Goal: Task Accomplishment & Management: Manage account settings

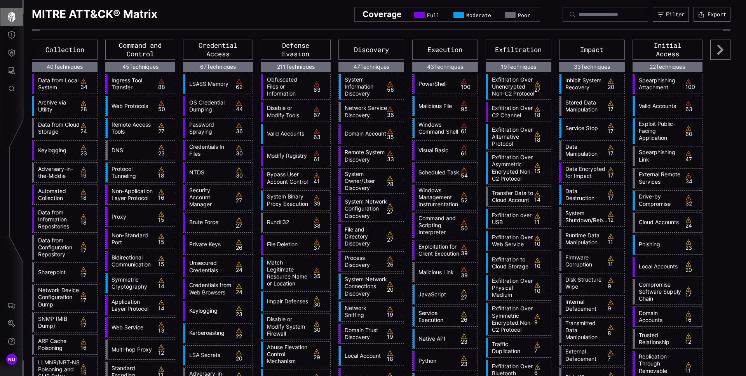
click at [16, 17] on icon "button" at bounding box center [11, 17] width 11 height 11
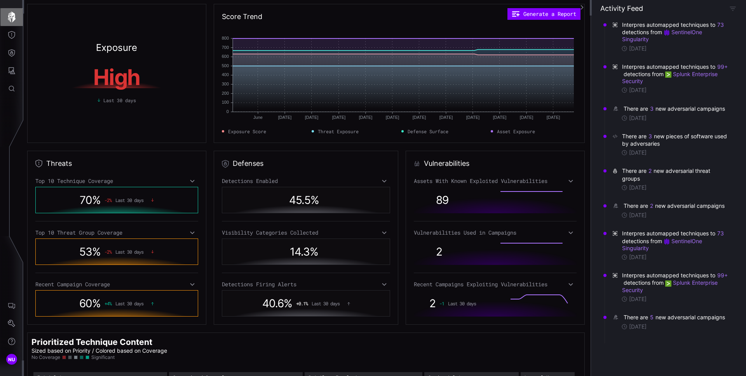
click at [16, 17] on icon "button" at bounding box center [11, 17] width 11 height 11
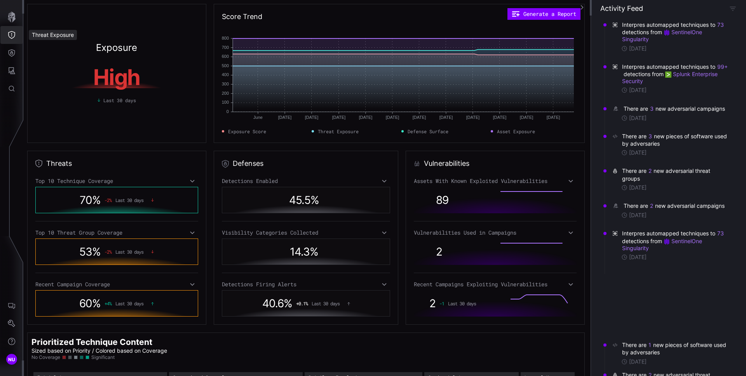
click at [14, 37] on icon "Threat Exposure" at bounding box center [12, 35] width 8 height 8
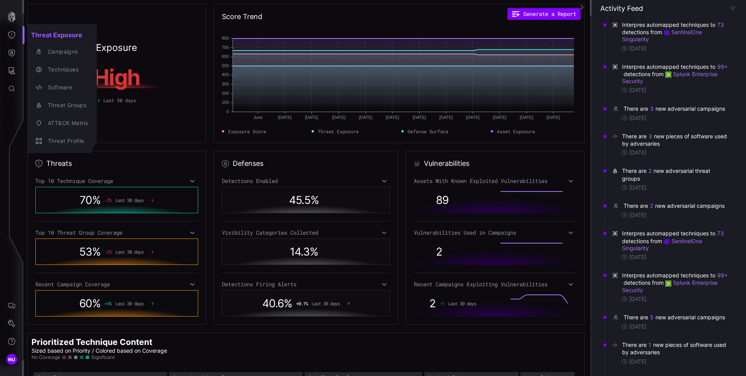
click at [16, 318] on div at bounding box center [373, 188] width 746 height 376
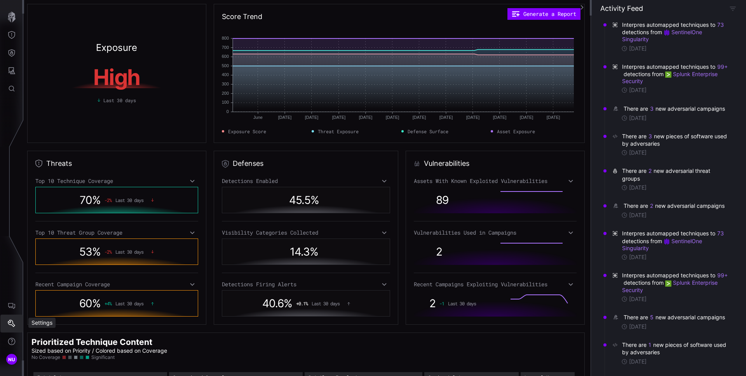
click at [12, 324] on icon "Settings" at bounding box center [12, 324] width 8 height 8
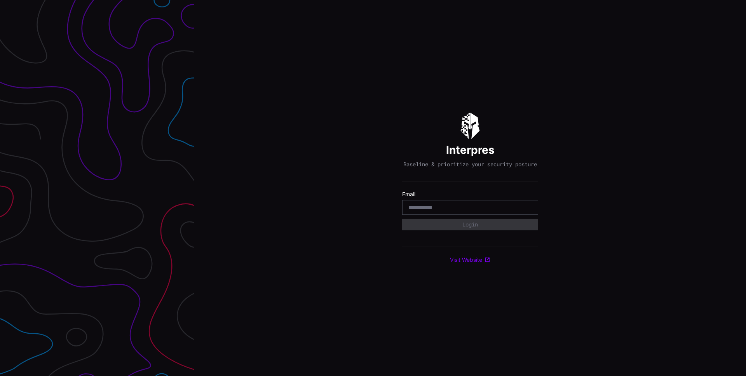
click at [485, 207] on input "email" at bounding box center [469, 207] width 123 height 7
type input "**********"
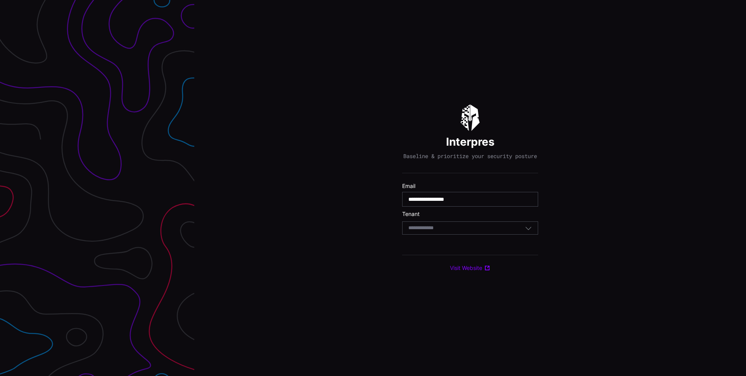
click at [469, 231] on div "Select Tenant" at bounding box center [466, 227] width 116 height 7
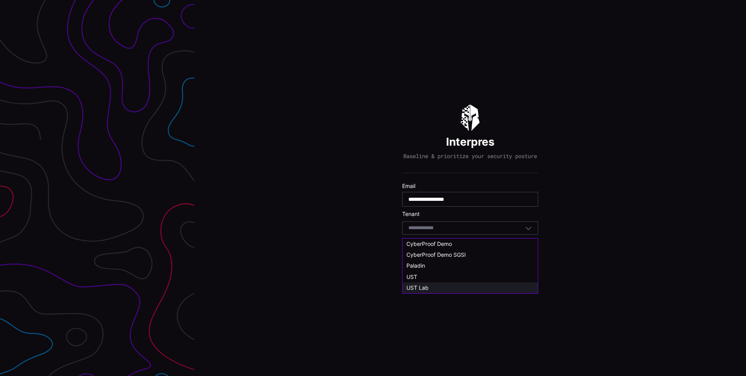
click at [447, 286] on div "UST Lab" at bounding box center [469, 287] width 127 height 7
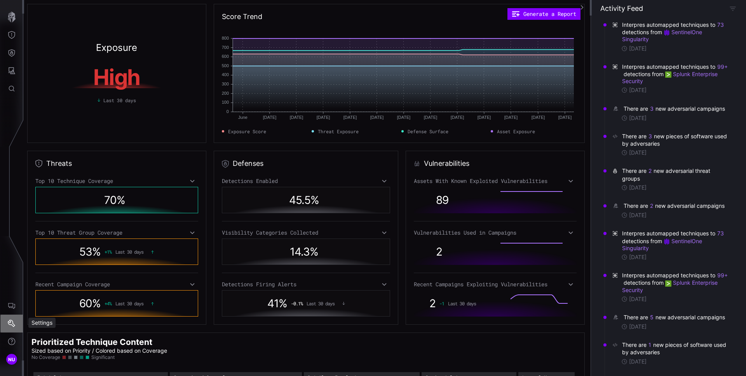
click at [12, 325] on icon "Settings" at bounding box center [12, 324] width 8 height 8
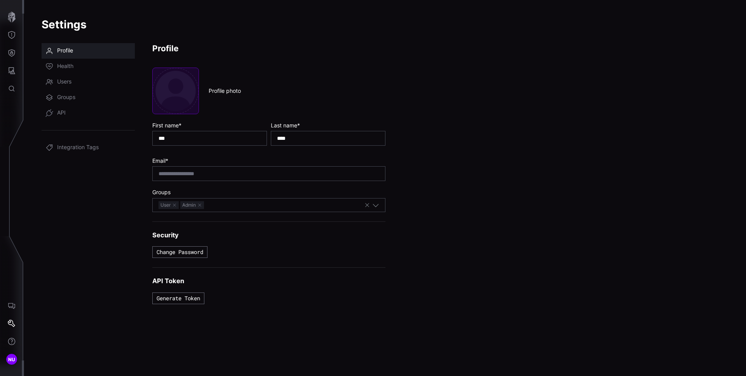
click at [176, 94] on button "button" at bounding box center [175, 91] width 47 height 47
click at [78, 133] on div at bounding box center [88, 130] width 93 height 19
click at [85, 179] on nav "Profile Health Users Groups API Integration Tags" at bounding box center [88, 204] width 93 height 323
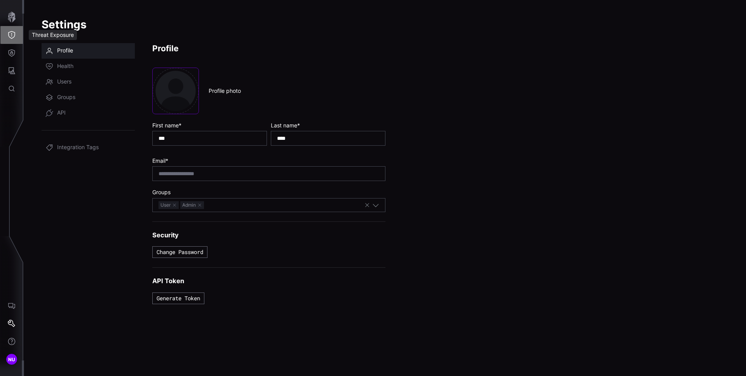
click at [10, 38] on icon "Threat Exposure" at bounding box center [11, 35] width 7 height 8
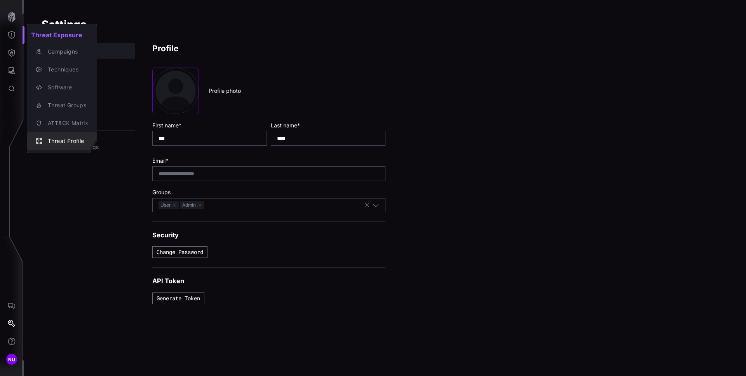
click at [69, 139] on div "Threat Profile" at bounding box center [66, 141] width 44 height 10
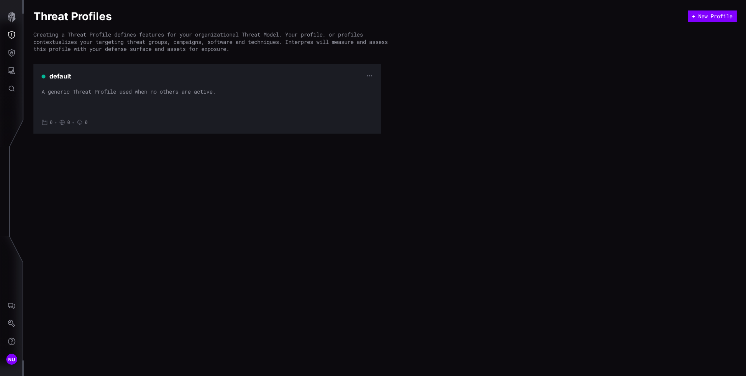
click at [166, 94] on div "A generic Threat Profile used when no others are active." at bounding box center [207, 99] width 331 height 23
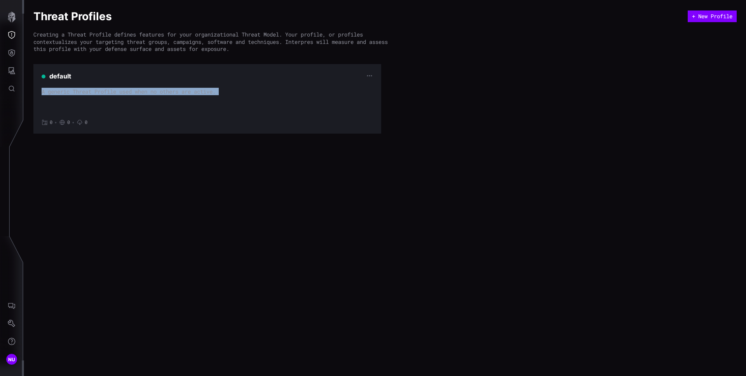
click at [166, 94] on div "A generic Threat Profile used when no others are active." at bounding box center [207, 99] width 331 height 23
click at [164, 103] on div "A generic Threat Profile used when no others are active." at bounding box center [207, 99] width 331 height 23
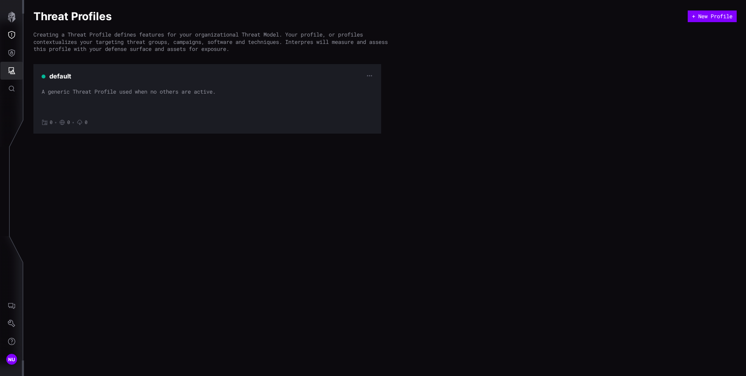
click at [10, 67] on icon "Attack Surface" at bounding box center [12, 71] width 8 height 8
click at [12, 49] on div at bounding box center [373, 188] width 746 height 376
click at [13, 51] on icon "Defense Surface" at bounding box center [12, 53] width 8 height 8
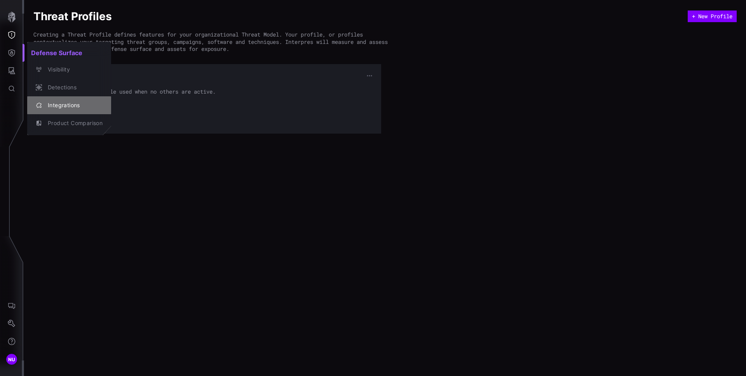
click at [84, 108] on div "Integrations" at bounding box center [73, 106] width 59 height 10
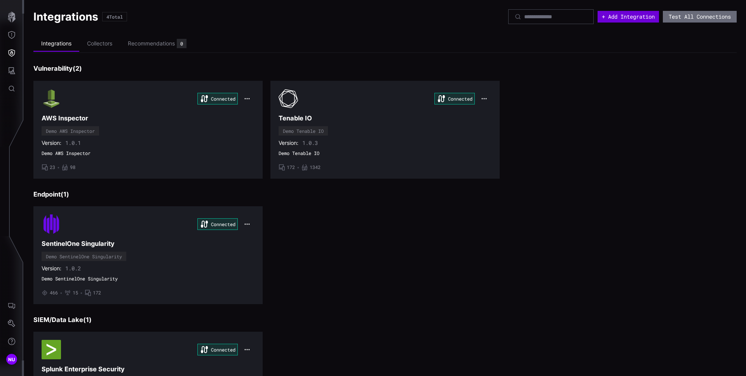
click at [621, 17] on button "+ Add Integration" at bounding box center [627, 17] width 61 height 12
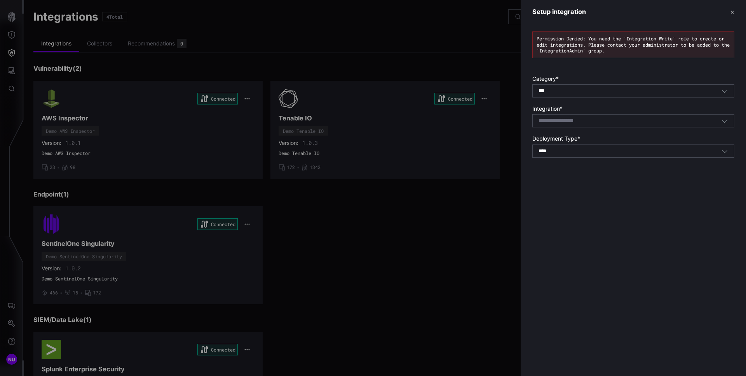
click at [627, 149] on div "**** SaaS" at bounding box center [629, 151] width 183 height 7
click at [670, 223] on div "Setup integration ✕ Permission Denied: You need the 'Integration Write' role to…" at bounding box center [632, 188] width 225 height 376
click at [624, 194] on div "Setup integration ✕ Permission Denied: You need the 'Integration Write' role to…" at bounding box center [632, 188] width 225 height 376
click at [723, 93] on icon "button" at bounding box center [724, 90] width 7 height 7
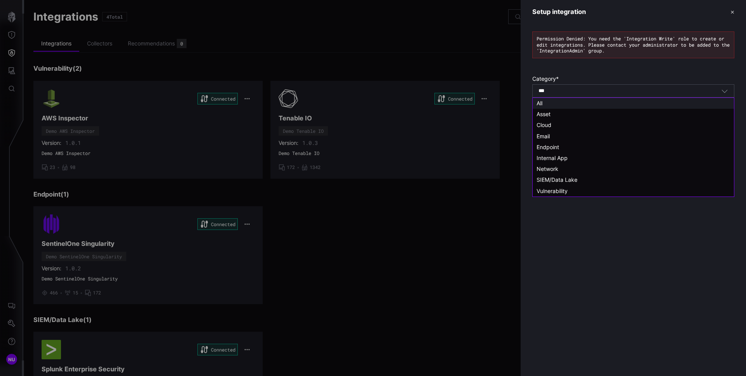
click at [723, 93] on icon "button" at bounding box center [724, 90] width 7 height 7
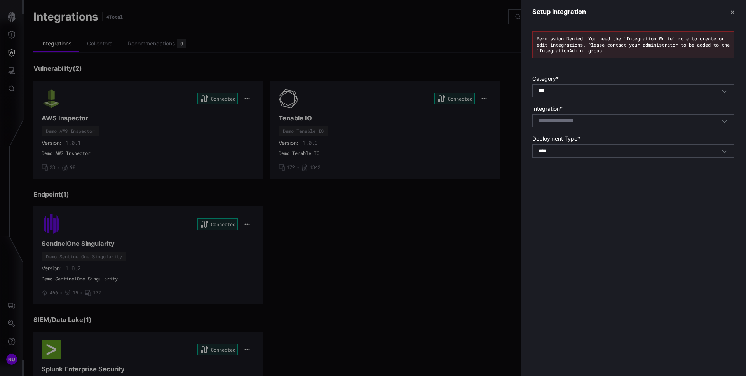
click at [734, 14] on header "Setup integration ✕" at bounding box center [632, 12] width 225 height 24
click at [732, 16] on button "✕" at bounding box center [732, 12] width 4 height 8
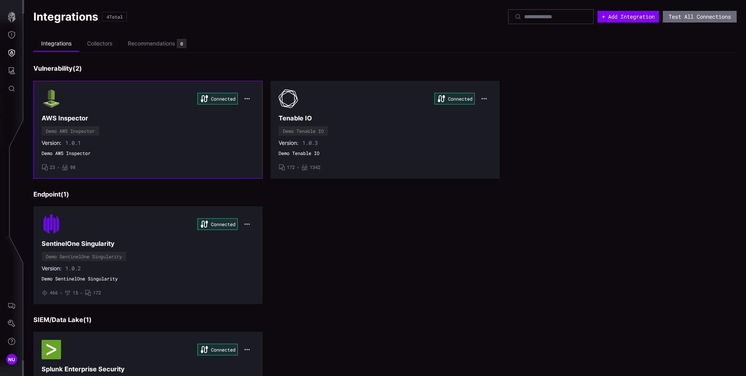
click at [48, 166] on div "• 23 • 98" at bounding box center [59, 167] width 34 height 6
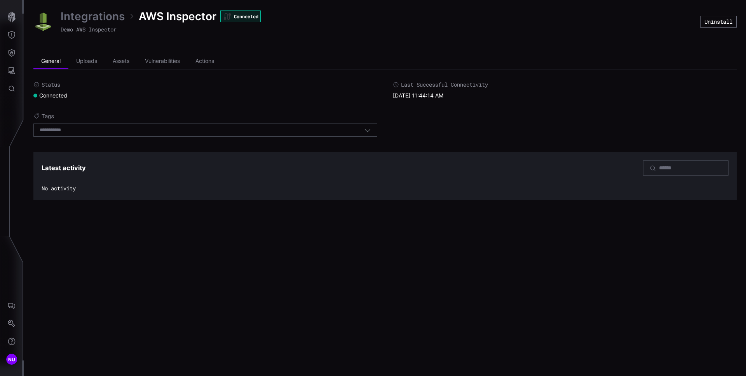
click at [177, 92] on div "Connected" at bounding box center [205, 95] width 344 height 7
click at [90, 63] on li "Uploads" at bounding box center [86, 62] width 37 height 16
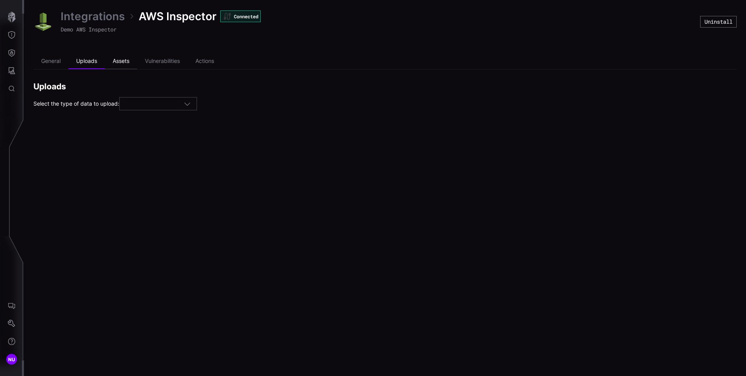
click at [127, 61] on li "Assets" at bounding box center [121, 62] width 32 height 16
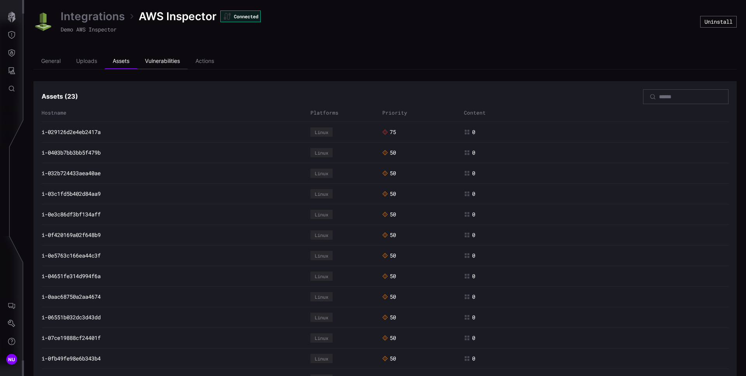
click at [171, 63] on li "Vulnerabilities" at bounding box center [162, 62] width 50 height 16
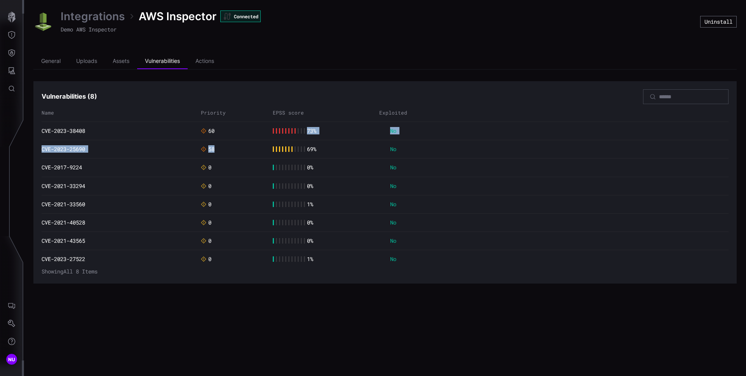
drag, startPoint x: 282, startPoint y: 143, endPoint x: 306, endPoint y: 122, distance: 31.4
click at [306, 122] on div "Name Priority EPSS score Exploited CVE-2023-38408 60 73 % No CVE-2023-25690 58 …" at bounding box center [385, 186] width 687 height 164
click at [283, 89] on div "Vulnerabilities ( 8 )" at bounding box center [385, 96] width 687 height 15
click at [217, 59] on li "Actions" at bounding box center [205, 62] width 34 height 16
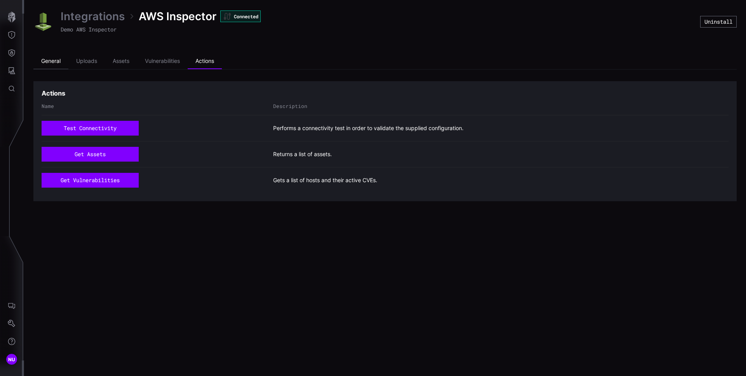
click at [50, 63] on li "General" at bounding box center [50, 62] width 35 height 16
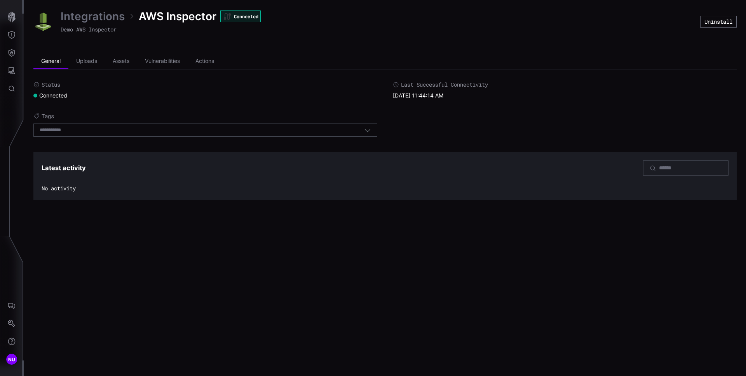
click at [653, 174] on div at bounding box center [685, 167] width 85 height 15
click at [659, 170] on input at bounding box center [686, 167] width 54 height 7
drag, startPoint x: 671, startPoint y: 112, endPoint x: 669, endPoint y: 108, distance: 4.2
click at [670, 112] on div "Status Connected Last Successful Connectivity 08/26/25 11:44:14 AM Tags Select …" at bounding box center [384, 111] width 703 height 60
click at [662, 78] on div "General Uploads Assets Vulnerabilities Actions Status Connected Last Successful…" at bounding box center [384, 127] width 703 height 146
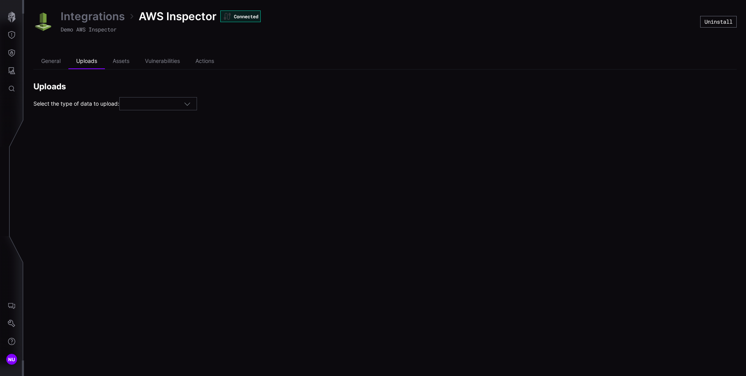
click at [77, 8] on div "Integrations AWS Inspector Connected Demo AWS Inspector Uninstall General Uploa…" at bounding box center [385, 60] width 722 height 120
click at [83, 15] on link "Integrations" at bounding box center [93, 16] width 64 height 14
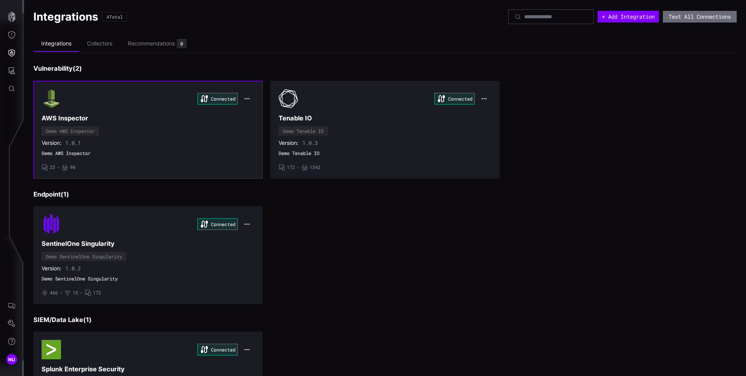
click at [50, 169] on span "23" at bounding box center [52, 167] width 5 height 6
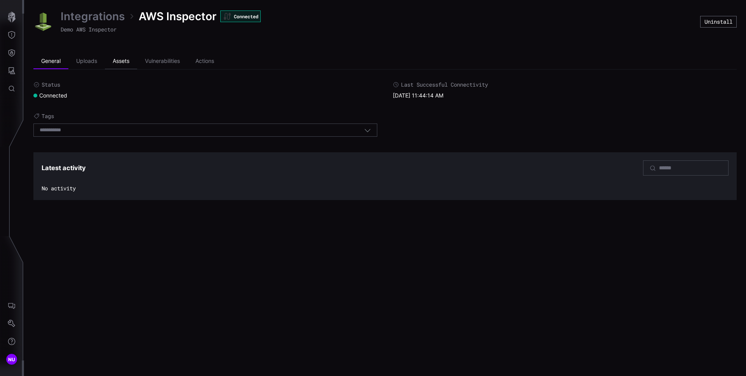
click at [125, 62] on li "Assets" at bounding box center [121, 62] width 32 height 16
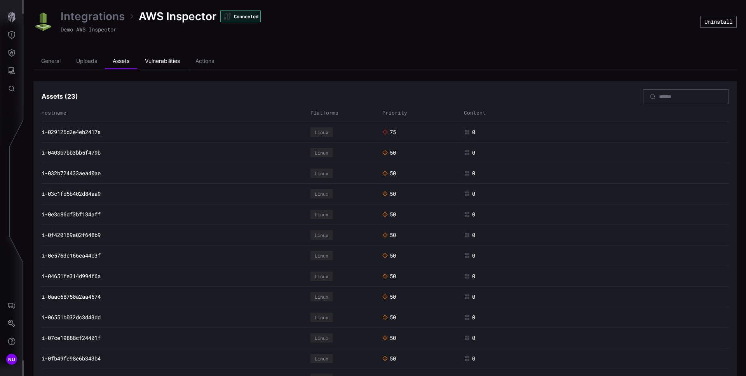
click at [167, 61] on li "Vulnerabilities" at bounding box center [162, 62] width 50 height 16
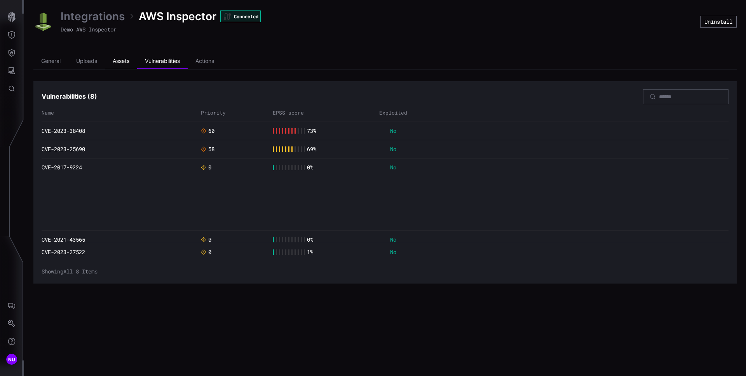
click at [122, 62] on li "Assets" at bounding box center [121, 62] width 32 height 16
click at [52, 66] on li "General" at bounding box center [50, 62] width 35 height 16
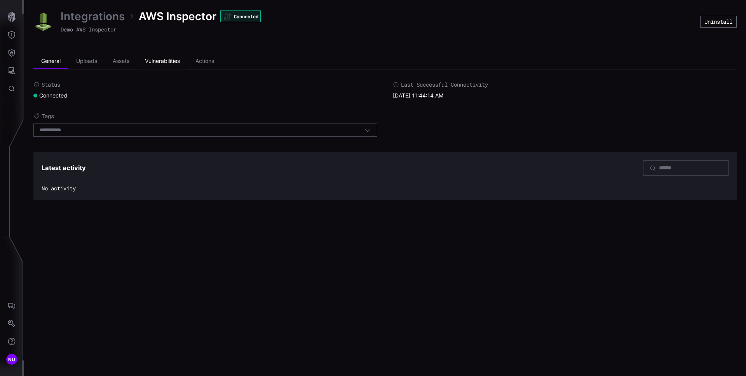
click at [161, 66] on li "Vulnerabilities" at bounding box center [162, 62] width 50 height 16
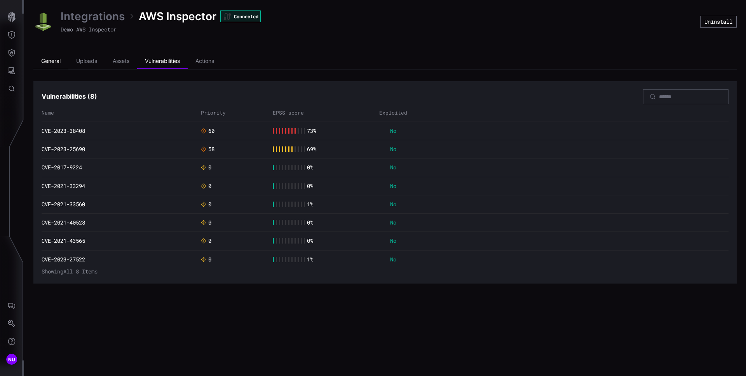
click at [59, 63] on li "General" at bounding box center [50, 62] width 35 height 16
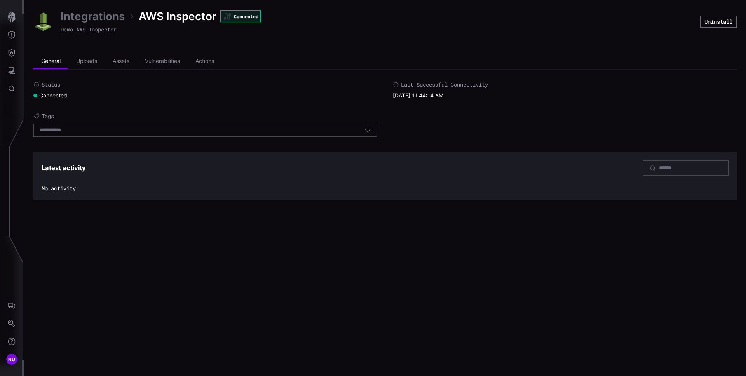
click at [346, 132] on div "Select tags" at bounding box center [202, 130] width 324 height 7
click at [370, 132] on icon "button" at bounding box center [367, 130] width 7 height 7
click at [369, 130] on icon "button" at bounding box center [367, 130] width 7 height 7
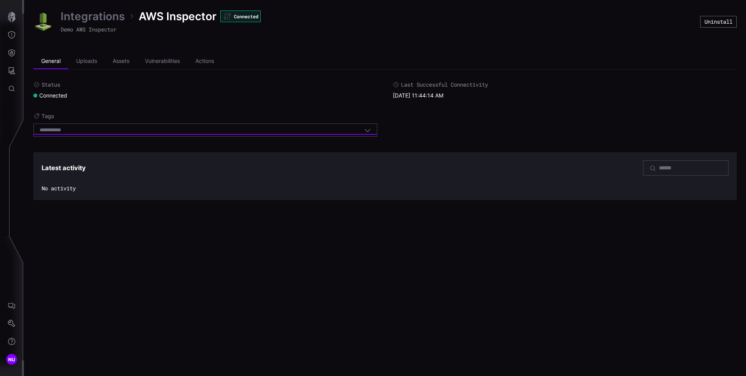
click at [369, 130] on icon "button" at bounding box center [367, 130] width 7 height 7
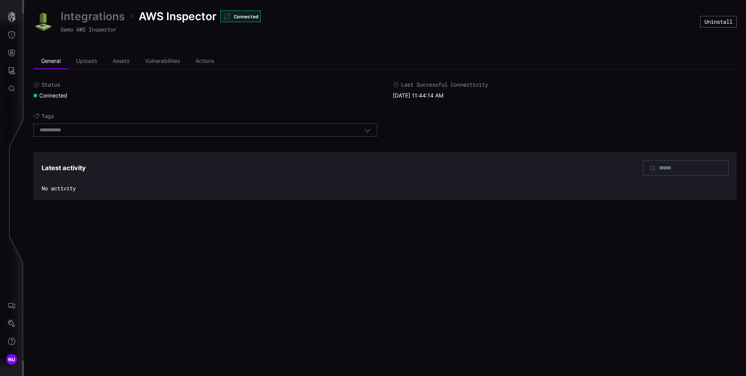
click at [369, 130] on icon "button" at bounding box center [367, 130] width 7 height 7
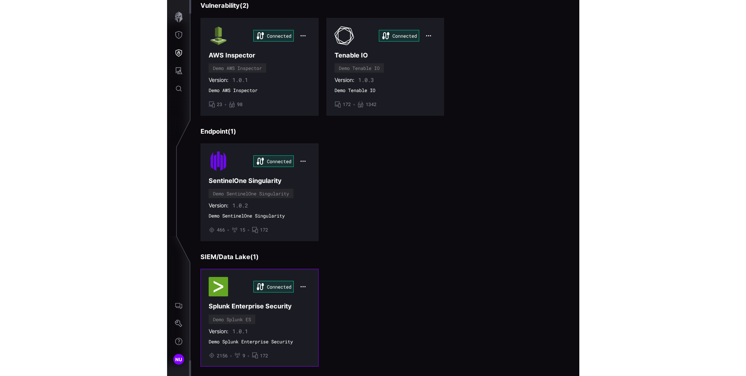
scroll to position [75, 0]
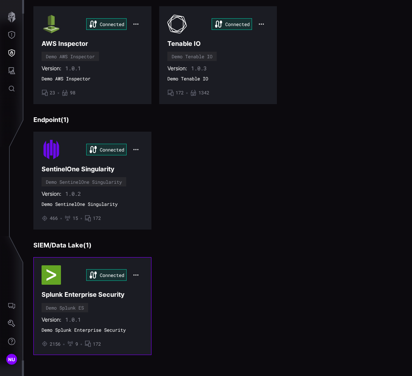
click at [134, 277] on icon "button" at bounding box center [136, 275] width 6 height 6
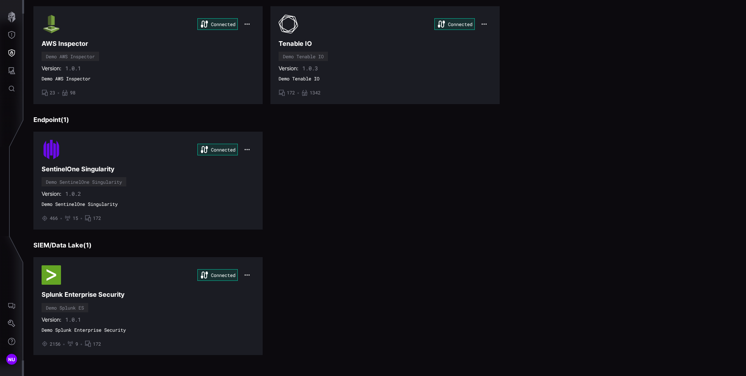
click at [440, 198] on div "Connected SentinelOne Singularity Demo SentinelOne Singularity Version: 1.0.2 D…" at bounding box center [384, 181] width 703 height 98
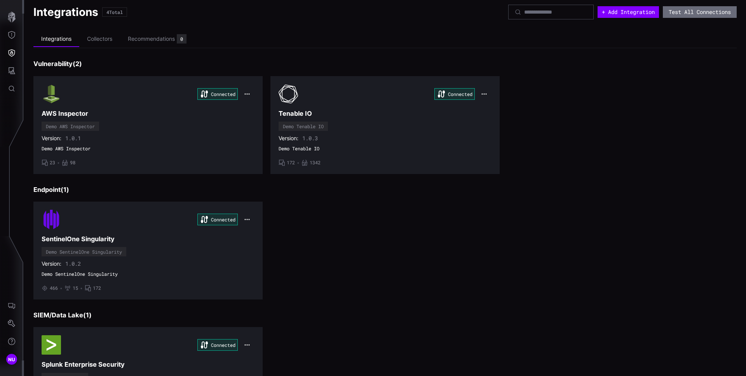
scroll to position [0, 0]
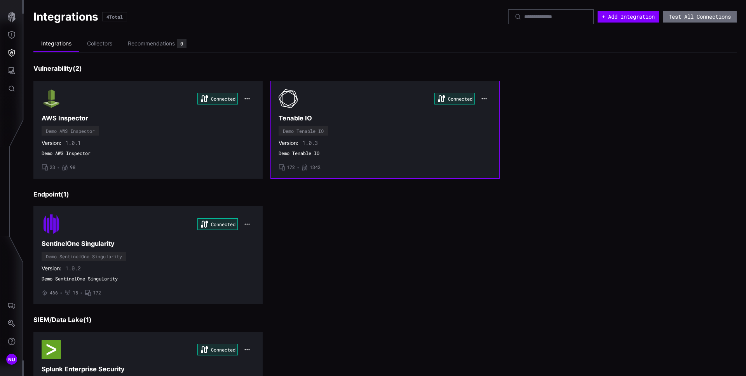
click at [481, 99] on icon "button" at bounding box center [484, 99] width 6 height 6
click at [11, 323] on icon "Settings" at bounding box center [12, 324] width 8 height 8
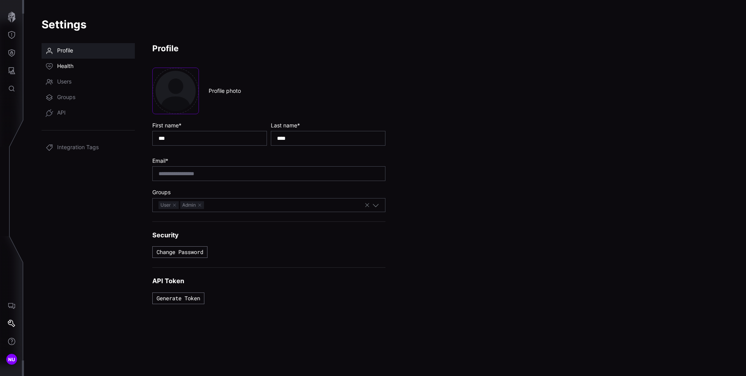
click at [73, 69] on span "Health" at bounding box center [65, 67] width 16 height 8
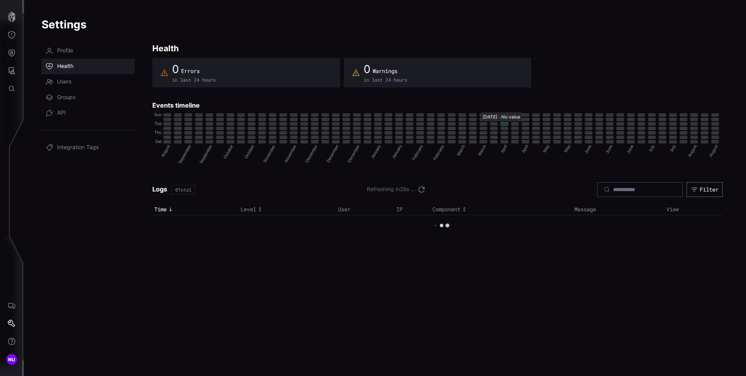
click at [507, 123] on rect "32 ∙ 2: No value" at bounding box center [504, 123] width 7 height 3
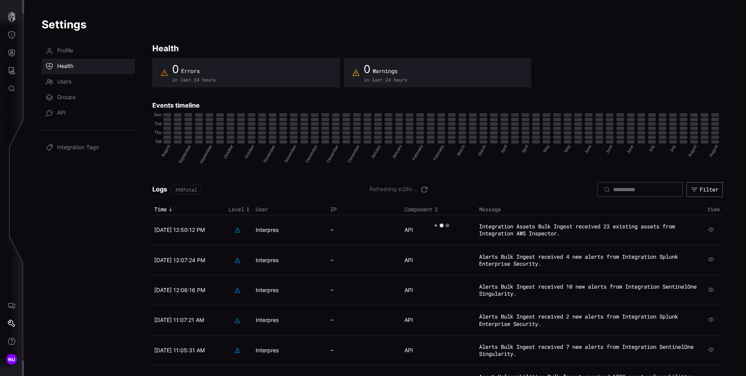
click at [450, 139] on icon "August August September September September September October October October O…" at bounding box center [437, 139] width 570 height 58
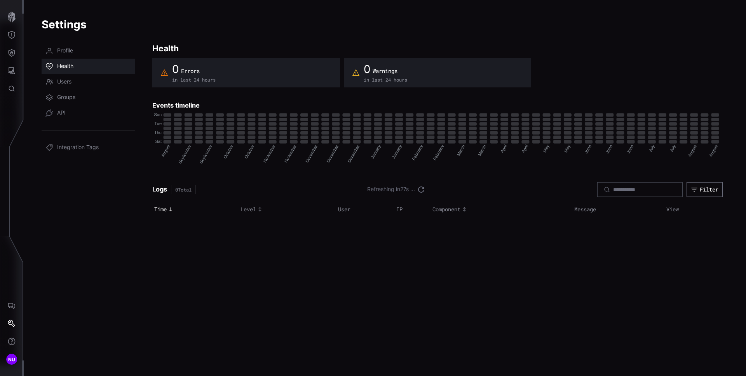
click at [230, 103] on h3 "Events timeline" at bounding box center [437, 105] width 570 height 8
click at [288, 128] on icon "August August September September September September October October October O…" at bounding box center [437, 139] width 570 height 58
click at [307, 127] on rect "13 ∙ 3: No value" at bounding box center [304, 128] width 7 height 3
click at [284, 131] on rect "11 ∙ 4: No value" at bounding box center [282, 132] width 7 height 3
click at [226, 123] on icon "August August September September September September October October October O…" at bounding box center [437, 139] width 570 height 58
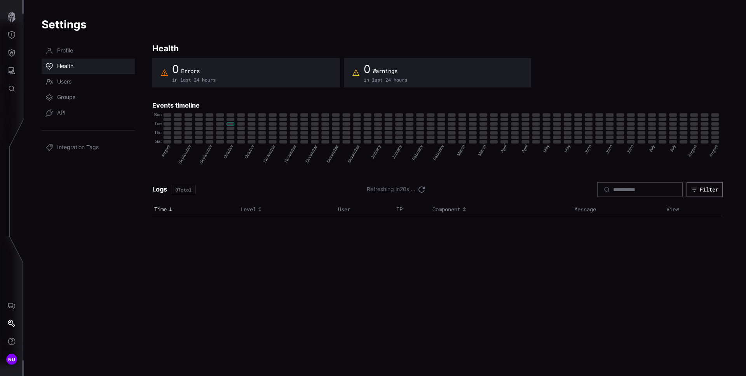
click at [231, 122] on body "NU Settings Profile Health Users Groups API Integration Tags Health 0 Errors in…" at bounding box center [373, 188] width 746 height 376
click at [409, 135] on icon "August August September September September September October October October O…" at bounding box center [437, 139] width 570 height 58
click at [472, 142] on rect "29 ∙ 6: No value" at bounding box center [472, 141] width 7 height 3
click at [553, 143] on icon "August August September September September September October October October O…" at bounding box center [437, 139] width 570 height 58
click at [598, 136] on div "5/31/2025 ∙ No value" at bounding box center [573, 134] width 49 height 11
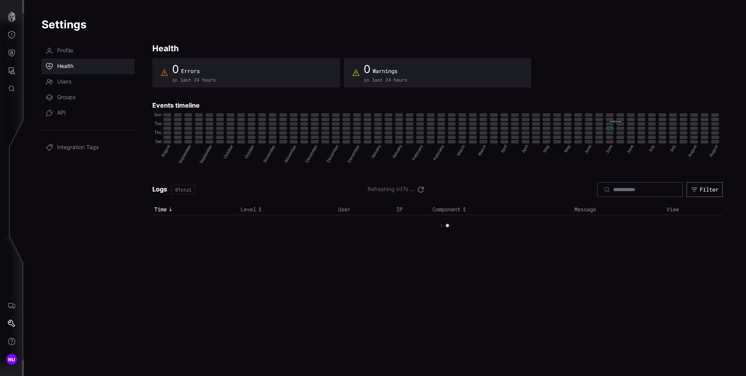
click at [609, 128] on rect "42 ∙ 3: No value" at bounding box center [609, 128] width 7 height 3
click at [651, 121] on rect "46 ∙ 1: No value" at bounding box center [651, 119] width 7 height 3
click at [682, 77] on div "0 Errors in last 24 hours 0 Warnings in last 24 hours" at bounding box center [437, 73] width 570 height 30
click at [61, 81] on span "Users" at bounding box center [64, 82] width 14 height 8
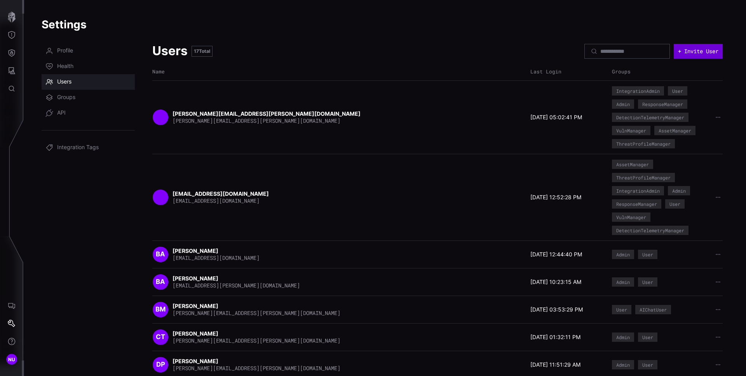
click at [680, 52] on button "+ Invite User" at bounding box center [697, 51] width 49 height 15
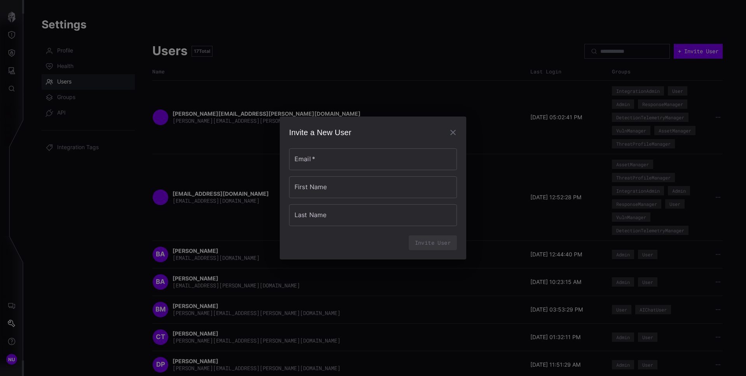
click at [451, 138] on button "button" at bounding box center [453, 133] width 16 height 16
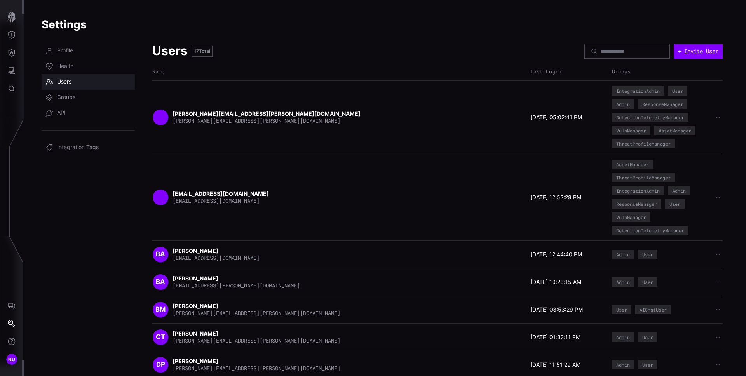
click at [220, 112] on strong "[PERSON_NAME][EMAIL_ADDRESS][PERSON_NAME][DOMAIN_NAME]" at bounding box center [266, 113] width 189 height 7
click at [715, 118] on icon "button" at bounding box center [717, 117] width 5 height 5
click at [212, 251] on strong "[PERSON_NAME]" at bounding box center [195, 250] width 47 height 7
drag, startPoint x: 514, startPoint y: 273, endPoint x: 552, endPoint y: 262, distance: 40.2
click at [514, 273] on div "BA Brendon Anderson brendon.anderson@cyberproof.com 06/09/25 10:23:15 AM Admin …" at bounding box center [437, 282] width 570 height 28
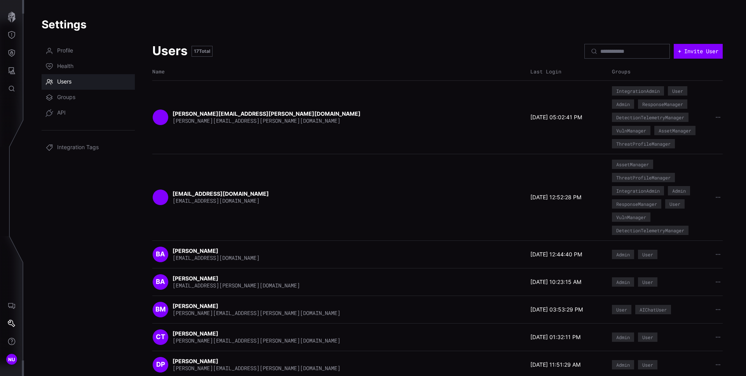
click at [616, 254] on div "Admin" at bounding box center [623, 254] width 14 height 5
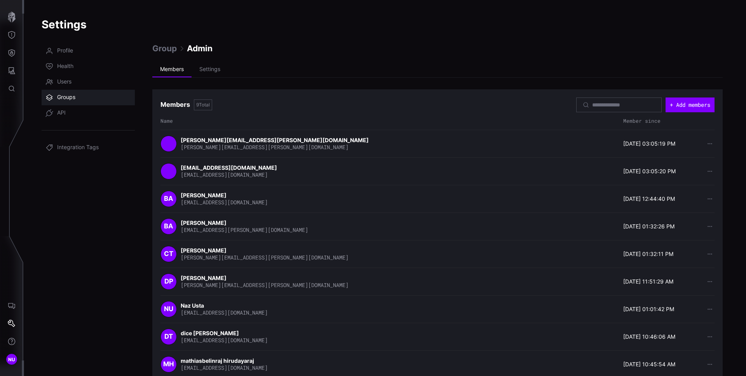
click at [73, 95] on span "Groups" at bounding box center [66, 98] width 18 height 8
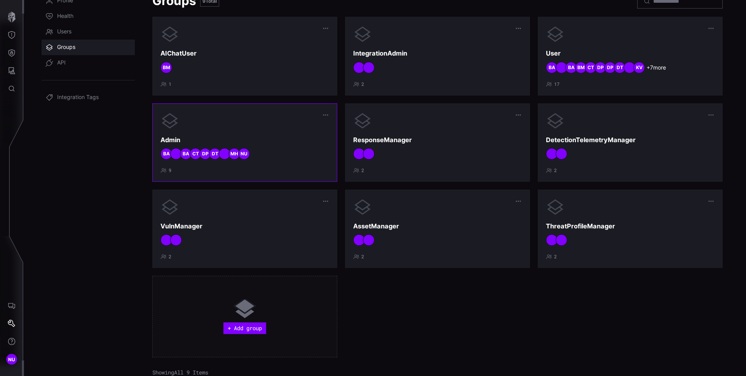
click at [228, 140] on h3 "Admin" at bounding box center [244, 140] width 169 height 8
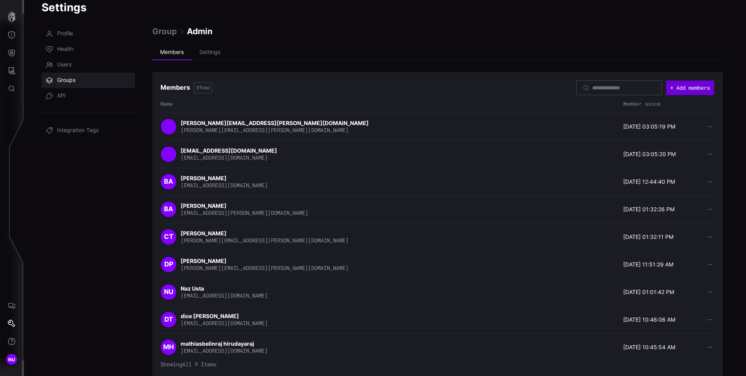
click at [685, 89] on button "+ Add members" at bounding box center [690, 87] width 48 height 14
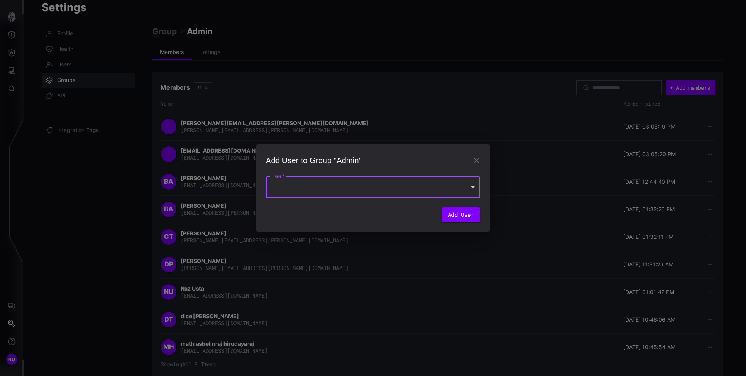
click at [464, 191] on div at bounding box center [373, 187] width 214 height 22
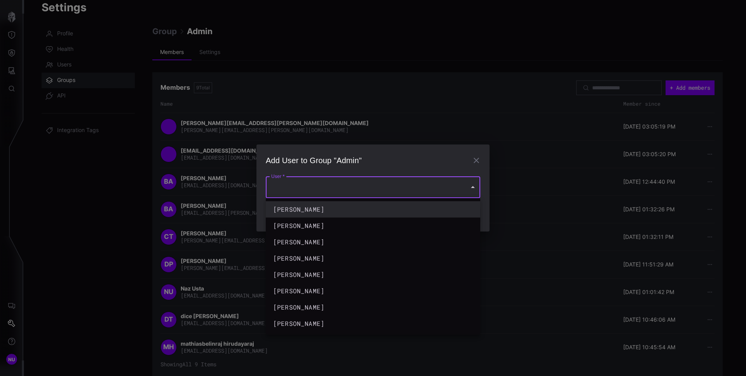
click at [476, 162] on div at bounding box center [373, 188] width 746 height 376
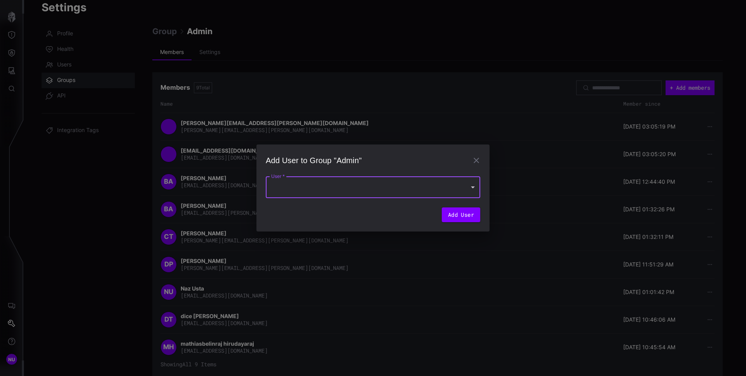
click at [476, 162] on button "button" at bounding box center [476, 161] width 16 height 16
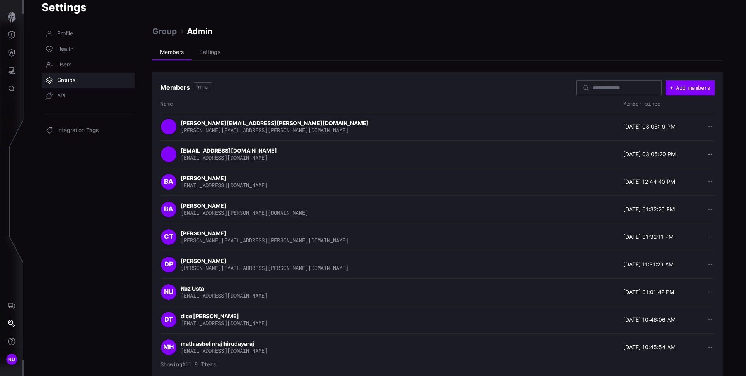
click at [707, 154] on icon "button" at bounding box center [709, 153] width 5 height 5
click at [169, 363] on span "Showing All 9 Items" at bounding box center [188, 364] width 56 height 7
click at [63, 92] on span "API" at bounding box center [61, 96] width 9 height 8
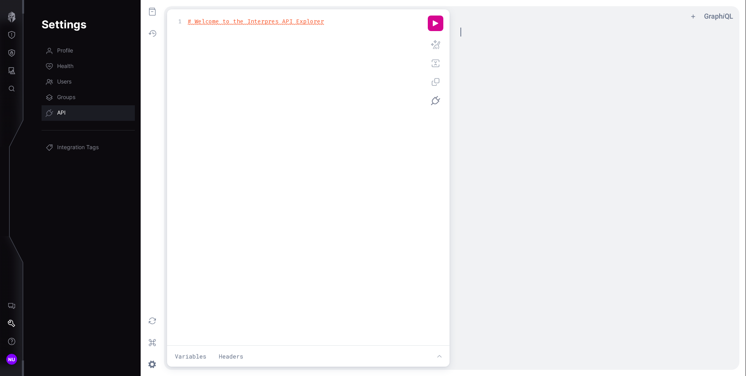
click at [529, 132] on div "​ x ​" at bounding box center [605, 206] width 302 height 360
click at [300, 71] on div "xxxxxxxxxx 1 # Welcome to the Interpres API Explorer" at bounding box center [307, 187] width 268 height 343
click at [614, 43] on div "​ x ​" at bounding box center [605, 206] width 302 height 360
click at [149, 365] on button "z ee icon" at bounding box center [152, 364] width 17 height 17
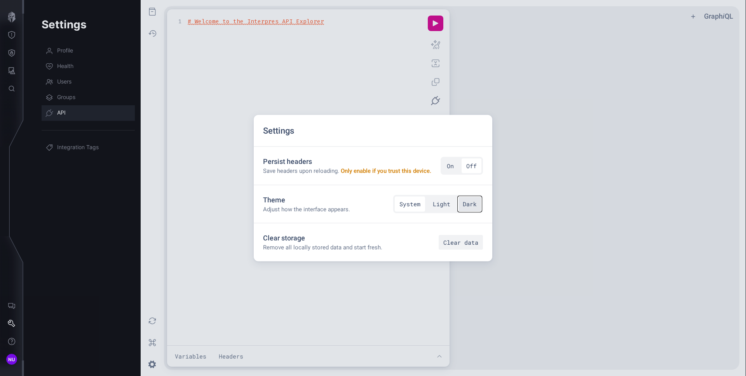
click at [469, 210] on button "Dark" at bounding box center [469, 203] width 23 height 15
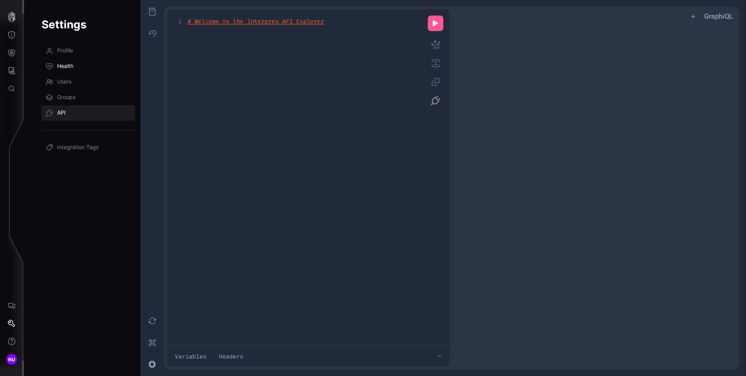
click at [69, 61] on link "Health" at bounding box center [88, 67] width 93 height 16
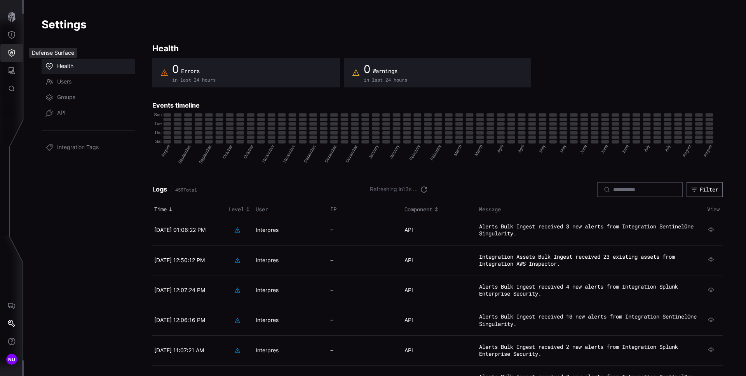
click at [15, 51] on icon "Defense Surface" at bounding box center [12, 53] width 8 height 8
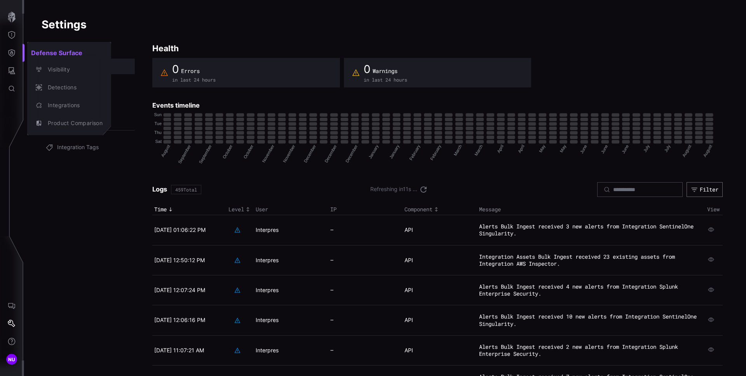
click at [12, 38] on div at bounding box center [373, 188] width 746 height 376
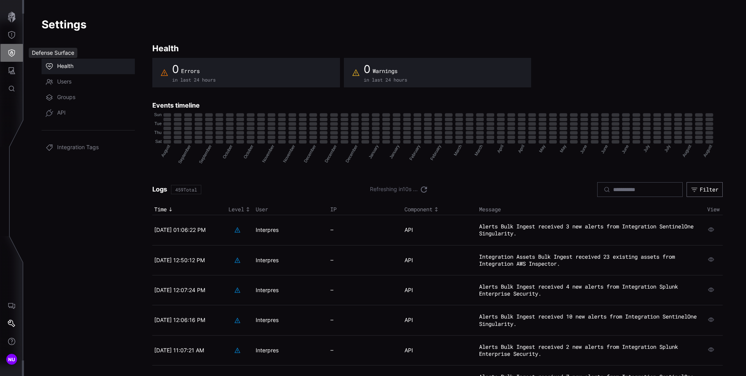
click at [12, 50] on icon "Defense Surface" at bounding box center [12, 53] width 8 height 8
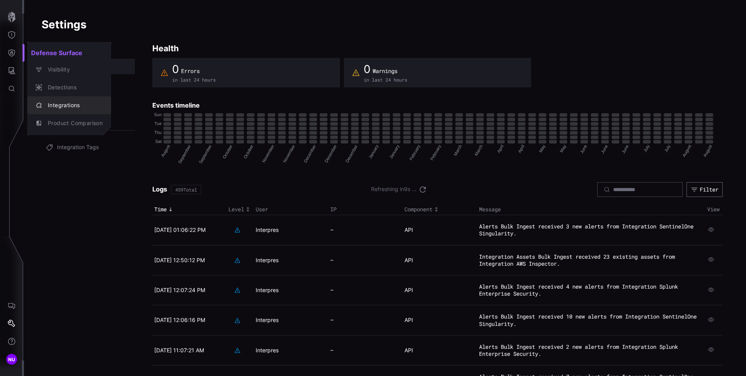
click at [80, 107] on div "Integrations" at bounding box center [73, 106] width 59 height 10
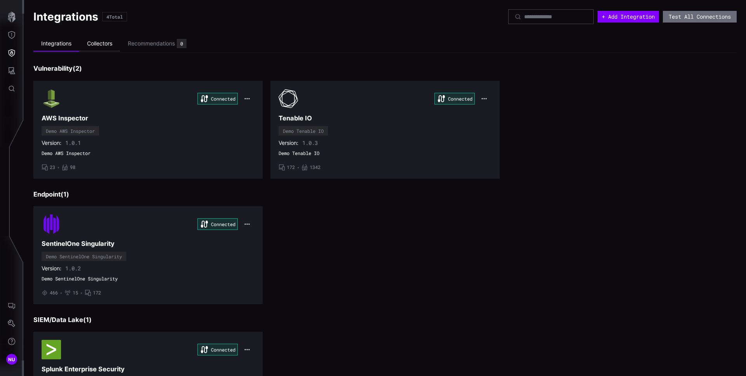
click at [102, 47] on li "Collectors" at bounding box center [99, 43] width 41 height 15
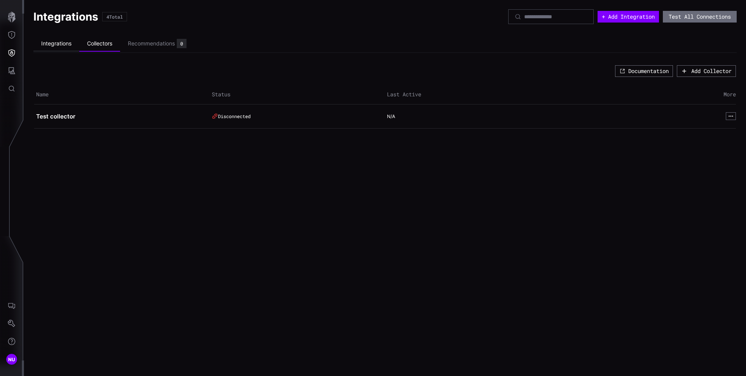
click at [73, 43] on li "Integrations" at bounding box center [56, 43] width 46 height 15
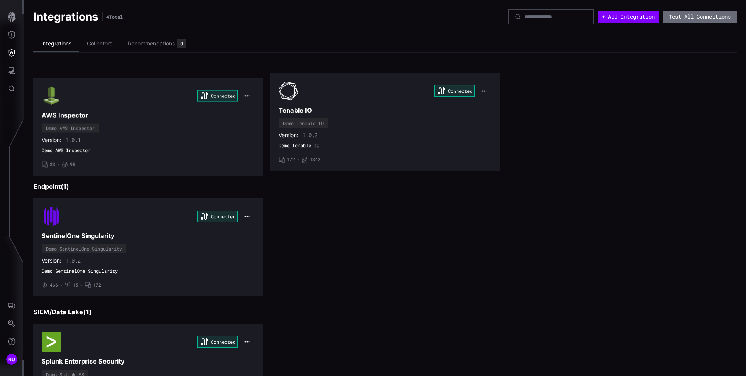
click at [69, 43] on li "Integrations" at bounding box center [56, 44] width 46 height 16
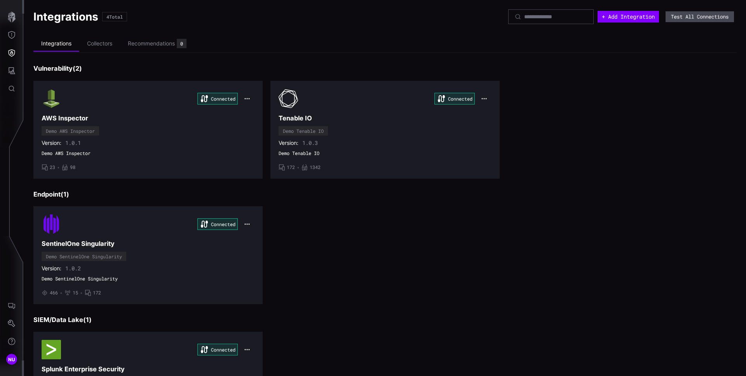
click at [665, 18] on button "Test All Connections" at bounding box center [699, 16] width 68 height 11
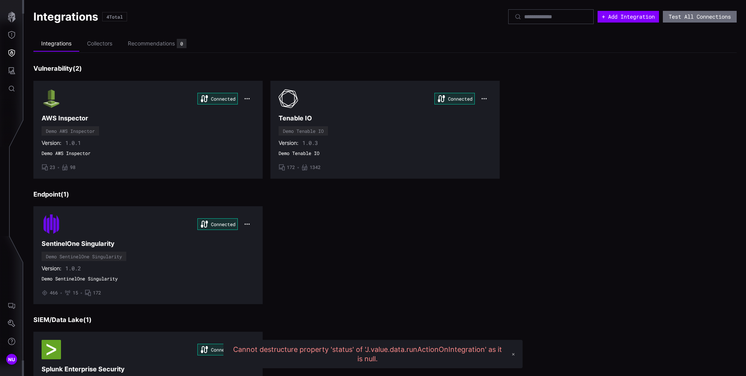
click at [564, 23] on div at bounding box center [550, 16] width 85 height 15
click at [555, 18] on input at bounding box center [551, 16] width 54 height 7
click at [372, 37] on ul "Integrations Collectors Recommendations 0" at bounding box center [384, 44] width 703 height 18
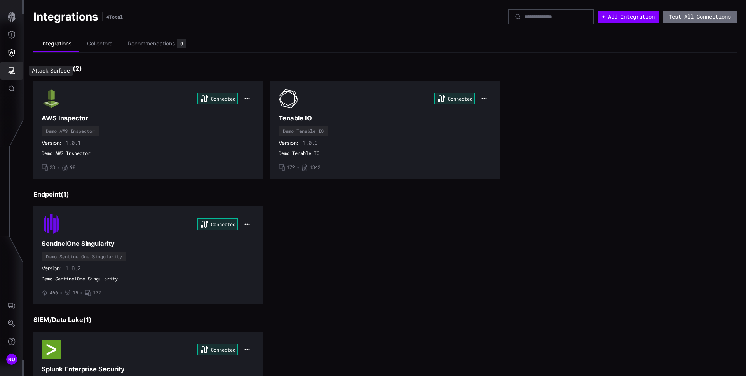
click at [12, 73] on icon "Attack Surface" at bounding box center [12, 71] width 8 height 8
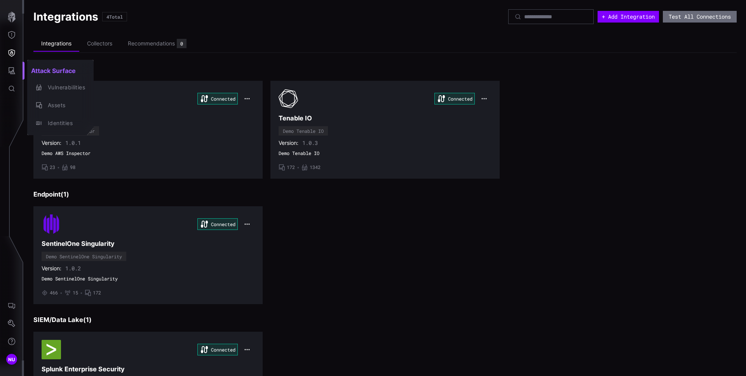
click at [5, 49] on div at bounding box center [373, 188] width 746 height 376
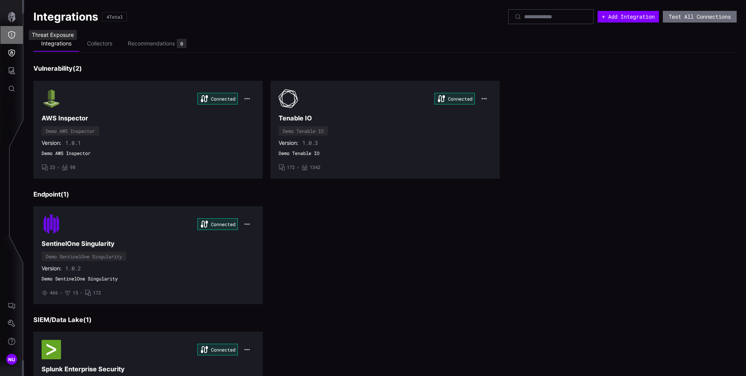
click at [8, 31] on icon "Threat Exposure" at bounding box center [12, 35] width 8 height 8
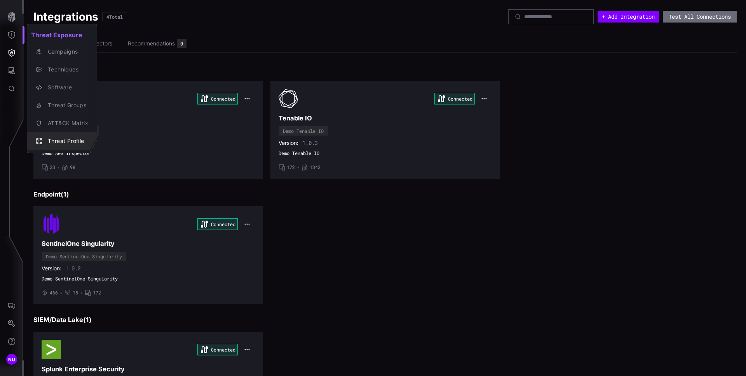
click at [77, 136] on div "Threat Profile" at bounding box center [61, 141] width 63 height 11
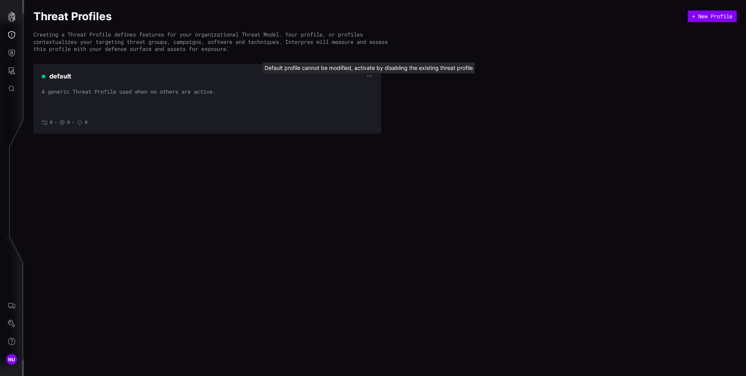
click at [393, 168] on div "Threat Profiles + New Profile Creating a Threat Profile defines features for yo…" at bounding box center [385, 188] width 722 height 376
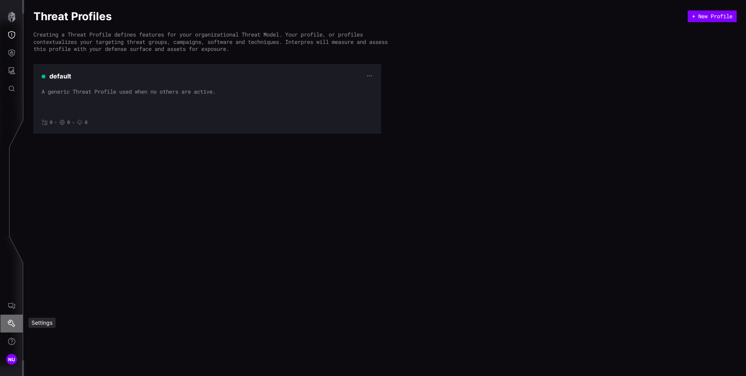
click at [19, 322] on button "Settings" at bounding box center [11, 324] width 23 height 18
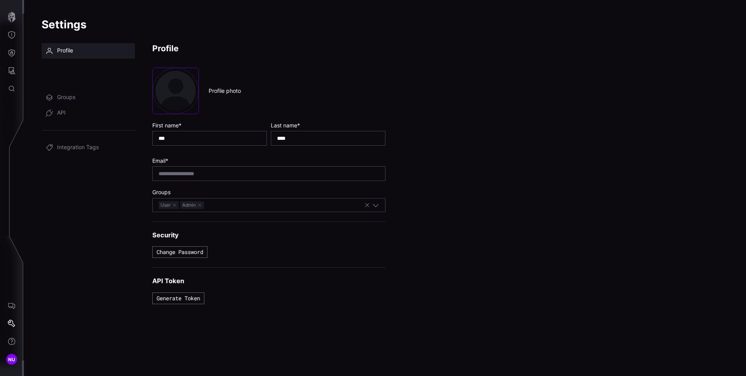
click at [70, 83] on span "Users" at bounding box center [64, 82] width 14 height 8
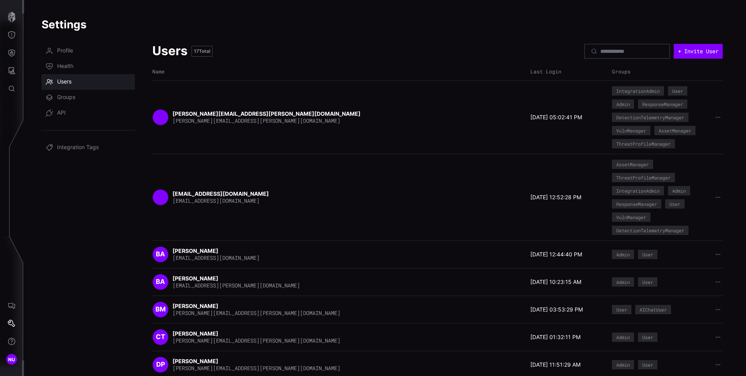
drag, startPoint x: 583, startPoint y: 117, endPoint x: 521, endPoint y: 119, distance: 61.8
click at [521, 119] on div "brad.gobble@ust.com brad.gobble@ust.com 05/14/24 05:02:41 PM IntegrationAdmin U…" at bounding box center [437, 117] width 570 height 62
copy div "05/14/24 05:02:41 PM"
drag, startPoint x: 276, startPoint y: 258, endPoint x: 173, endPoint y: 257, distance: 103.3
click at [173, 257] on div "BA Brendon Anderson banderson@interpressecurity.com" at bounding box center [339, 254] width 374 height 16
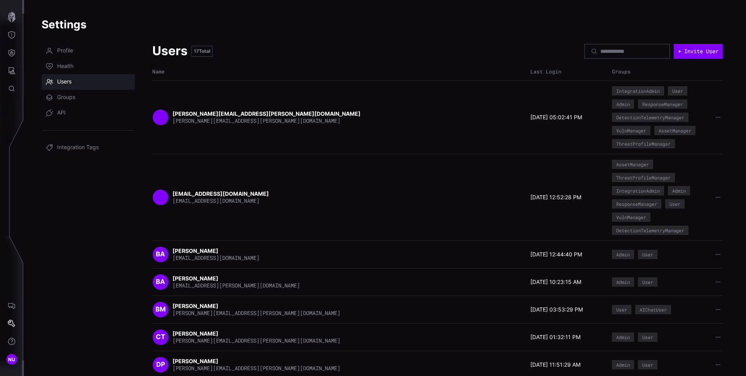
copy span "[EMAIL_ADDRESS][DOMAIN_NAME]"
click at [713, 120] on button "button" at bounding box center [718, 117] width 10 height 8
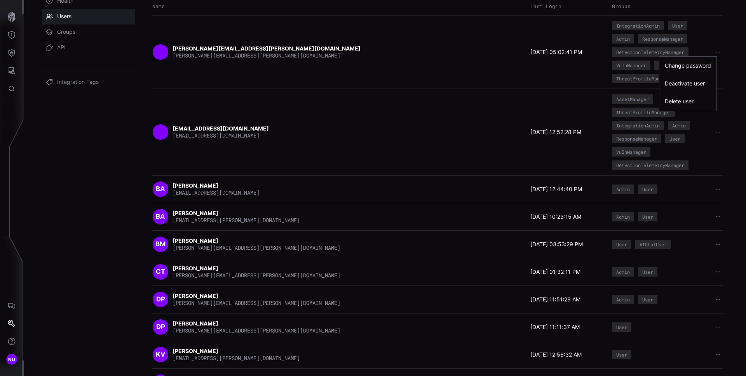
scroll to position [93, 0]
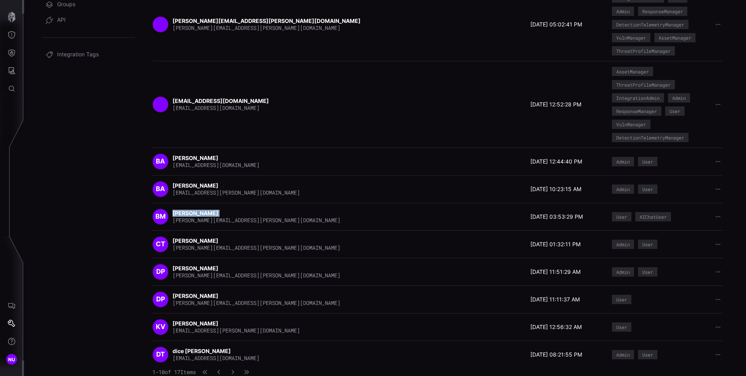
copy strong "[PERSON_NAME]"
drag, startPoint x: 215, startPoint y: 214, endPoint x: 173, endPoint y: 212, distance: 42.0
click at [173, 212] on div "Brian Monzingo brian.monzingo@ust.com" at bounding box center [256, 217] width 168 height 14
click at [713, 160] on div at bounding box center [718, 162] width 10 height 8
click at [715, 161] on icon "button" at bounding box center [717, 161] width 5 height 5
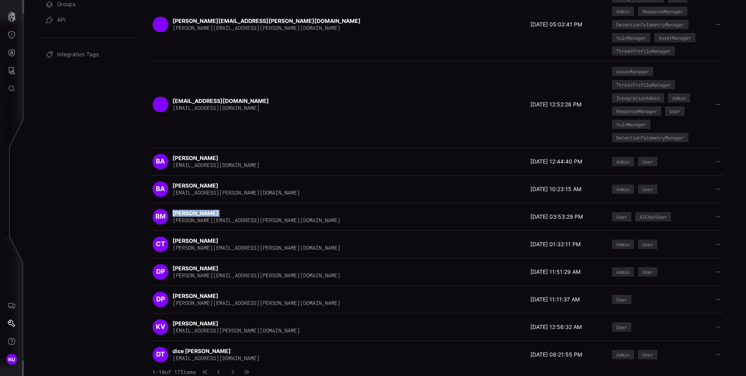
click at [429, 203] on div "BM Brian Monzingo brian.monzingo@ust.com 08/15/25 03:53:29 PM User AIChatUser" at bounding box center [437, 217] width 570 height 28
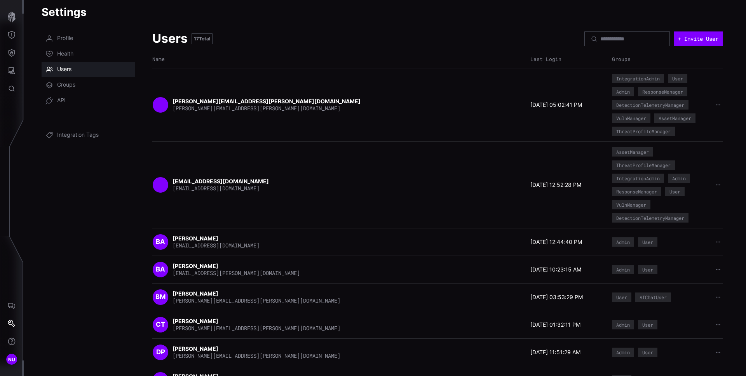
scroll to position [0, 0]
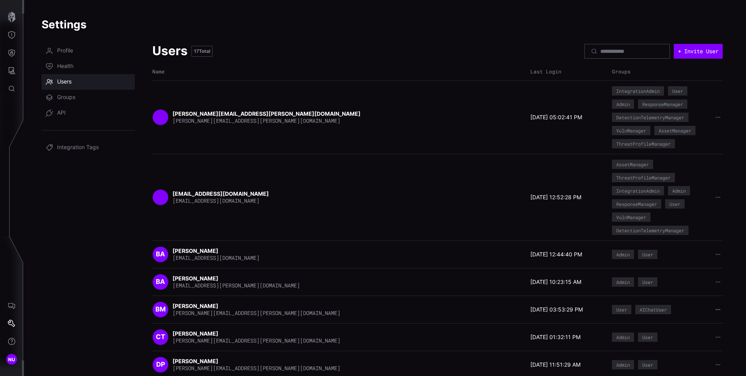
click at [715, 309] on icon "button" at bounding box center [717, 309] width 4 height 1
click at [693, 325] on div "Change password" at bounding box center [687, 322] width 46 height 7
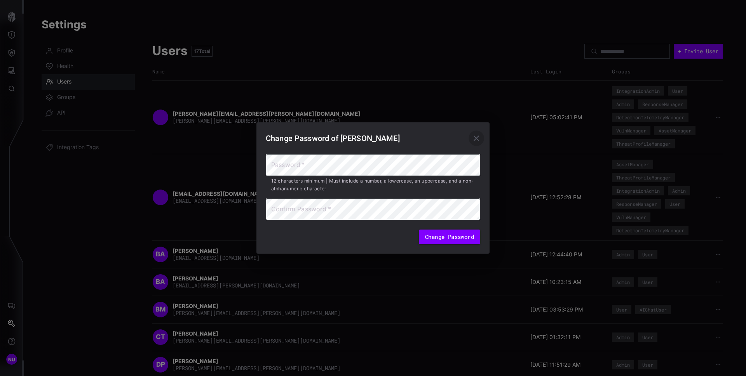
click at [479, 137] on icon "button" at bounding box center [475, 138] width 9 height 9
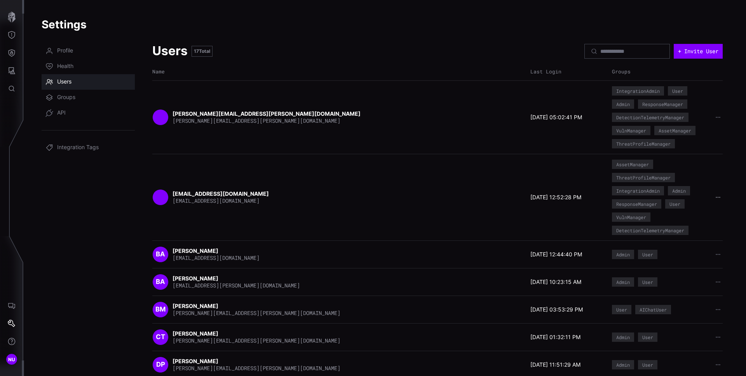
click at [715, 200] on icon "button" at bounding box center [717, 197] width 5 height 5
click at [292, 306] on div "BM Brian Monzingo brian.monzingo@ust.com" at bounding box center [339, 309] width 374 height 16
click at [715, 309] on icon "button" at bounding box center [717, 309] width 5 height 5
click at [699, 340] on div "Deactivate user" at bounding box center [687, 340] width 46 height 7
click at [600, 48] on input at bounding box center [627, 51] width 54 height 7
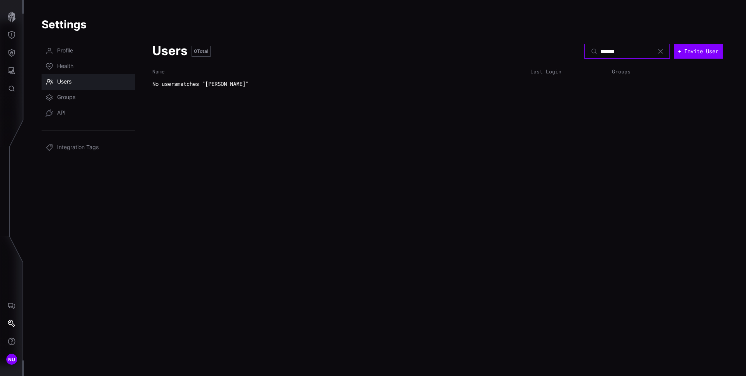
type input "*******"
click at [690, 54] on button "+ Invite User" at bounding box center [697, 51] width 49 height 15
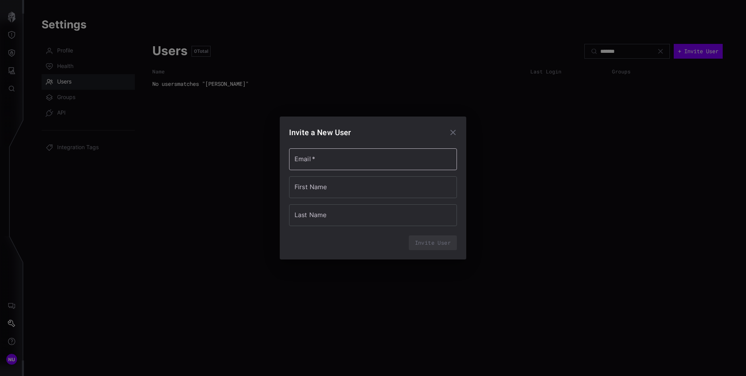
click at [370, 163] on input "Email   *" at bounding box center [373, 159] width 168 height 22
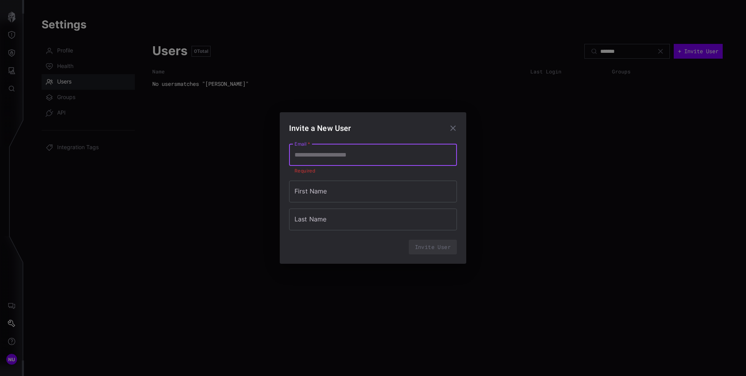
click at [249, 216] on div "Invite a New User Email   * Email   * Required First Name First Name Last Name …" at bounding box center [373, 188] width 746 height 376
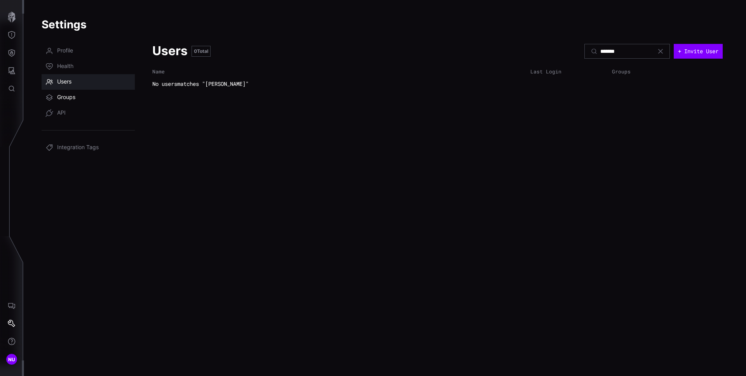
click at [76, 96] on link "Groups" at bounding box center [88, 98] width 93 height 16
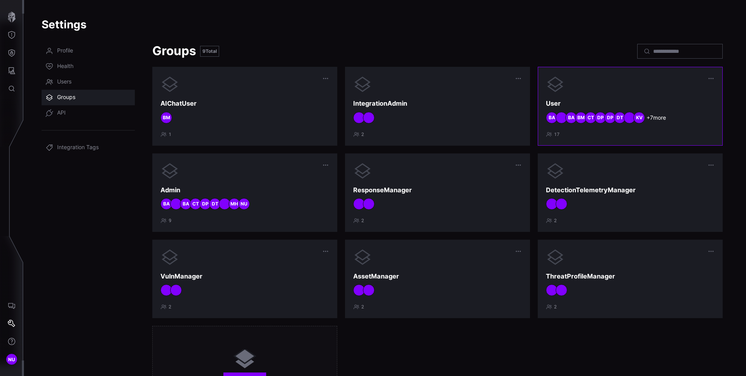
click at [619, 97] on div "User + 7 more KV DT DP DP CT BM BA BA 17" at bounding box center [630, 106] width 169 height 62
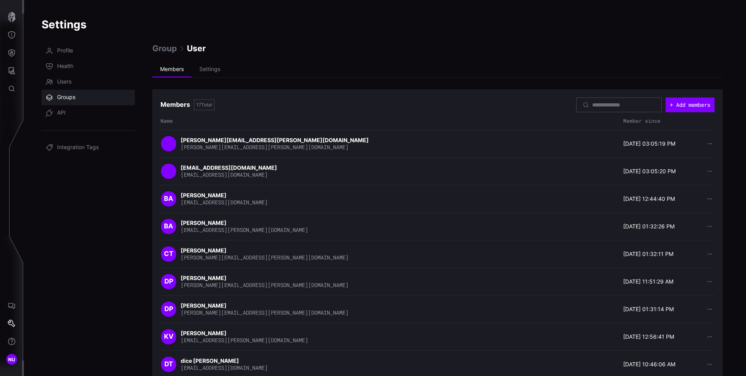
click at [70, 95] on span "Groups" at bounding box center [66, 98] width 18 height 8
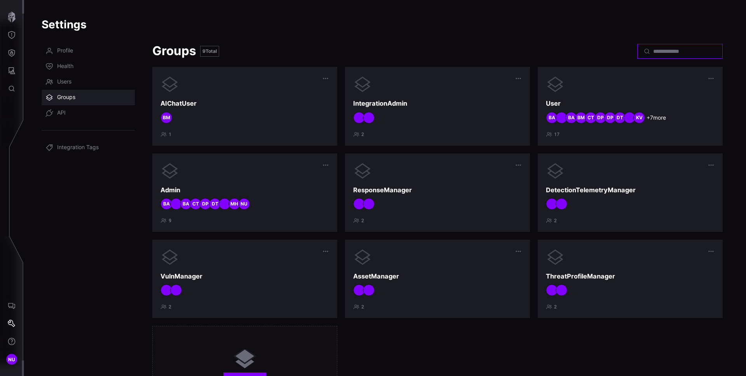
click at [660, 48] on input at bounding box center [680, 51] width 54 height 7
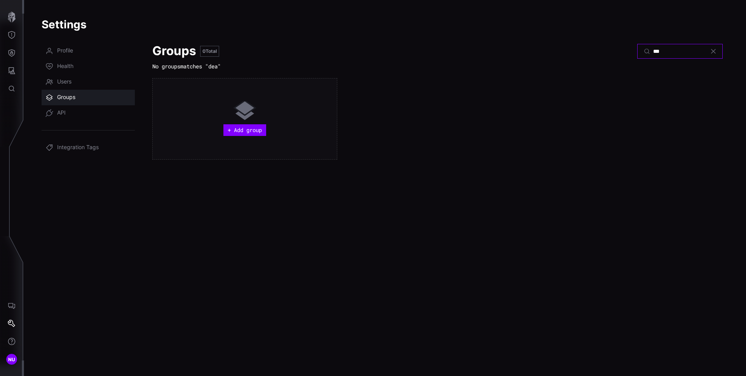
type input "***"
click at [382, 140] on div "+ Add group" at bounding box center [437, 119] width 570 height 82
click at [71, 97] on span "Groups" at bounding box center [66, 98] width 18 height 8
click at [70, 83] on span "Users" at bounding box center [64, 82] width 14 height 8
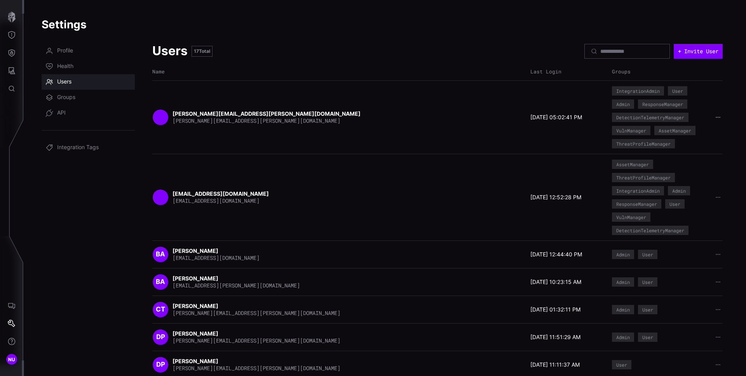
click at [715, 118] on icon "button" at bounding box center [717, 117] width 5 height 5
click at [729, 88] on div "Settings Profile Health Users Groups API Integration Tags Users 17 Total + Invi…" at bounding box center [385, 188] width 722 height 376
click at [687, 52] on button "+ Invite User" at bounding box center [697, 51] width 49 height 15
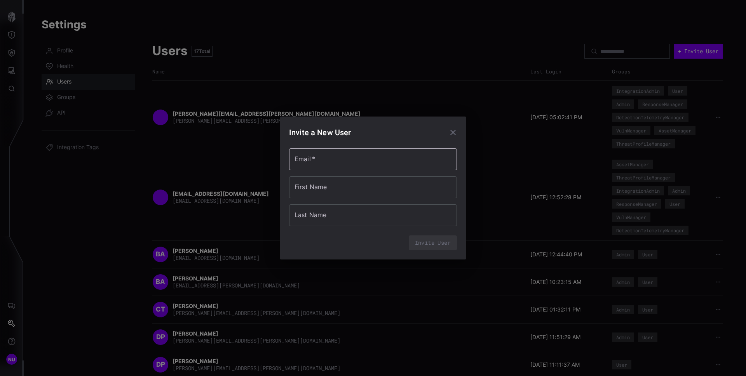
click at [329, 165] on input "Email   *" at bounding box center [373, 159] width 168 height 22
click at [386, 136] on h2 "Invite a New User" at bounding box center [373, 132] width 168 height 13
click at [323, 159] on input "**********" at bounding box center [373, 159] width 168 height 22
type input "**********"
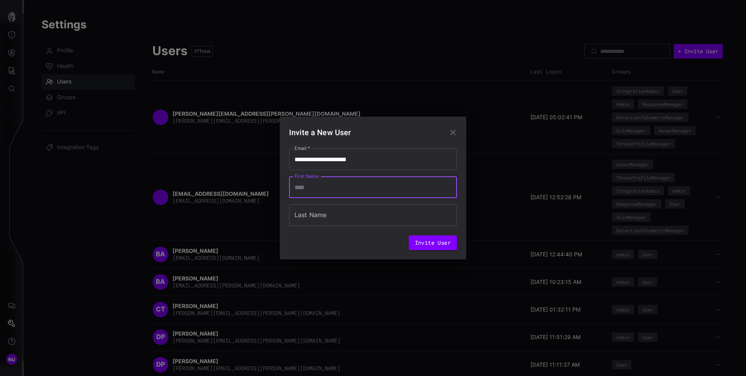
click at [331, 181] on input "First Name" at bounding box center [373, 187] width 168 height 22
type input "*****"
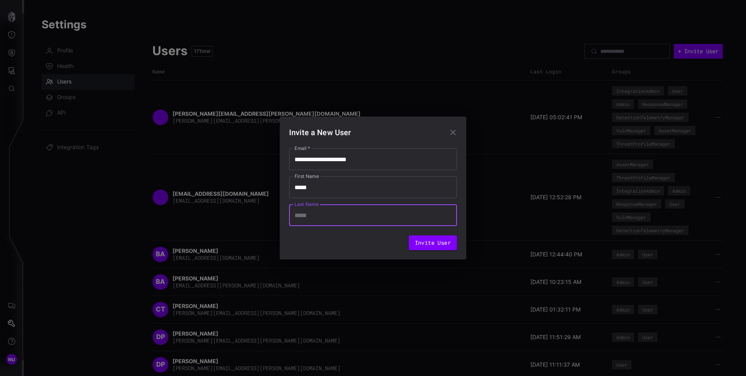
click at [337, 215] on input "Last Name" at bounding box center [373, 215] width 168 height 22
type input "********"
click at [346, 238] on div "Invite User" at bounding box center [373, 242] width 168 height 15
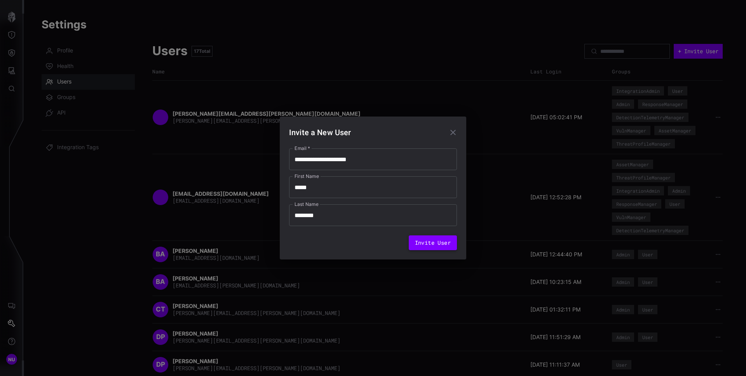
click at [438, 244] on button "Invite User" at bounding box center [433, 242] width 48 height 15
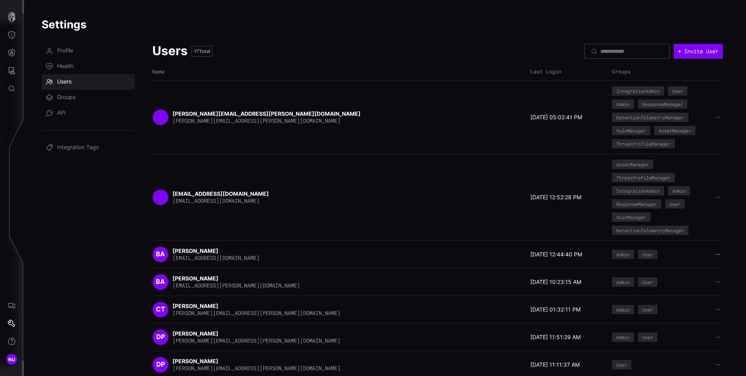
click at [715, 255] on button "button" at bounding box center [718, 254] width 10 height 8
click at [67, 98] on span "Groups" at bounding box center [66, 98] width 18 height 8
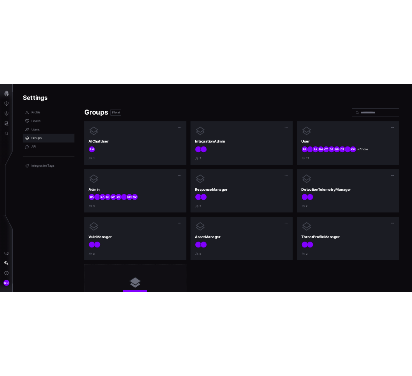
scroll to position [50, 0]
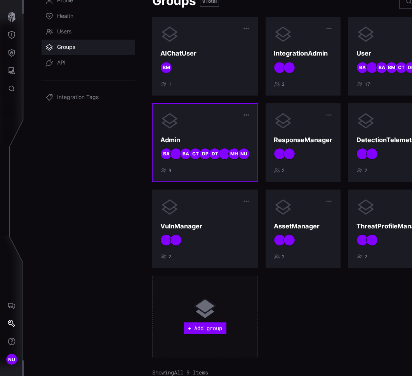
click at [247, 117] on icon "button" at bounding box center [246, 115] width 6 height 6
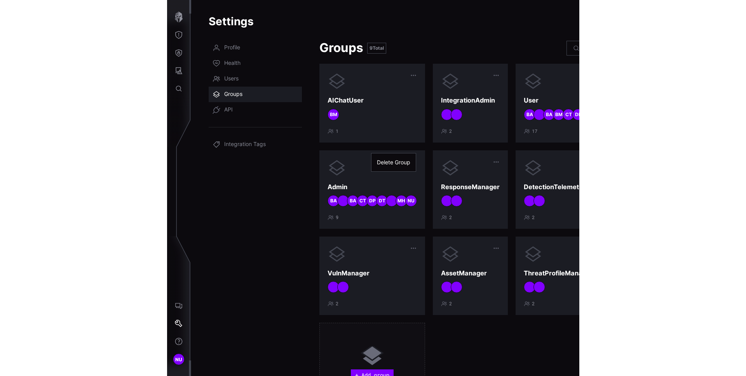
scroll to position [0, 0]
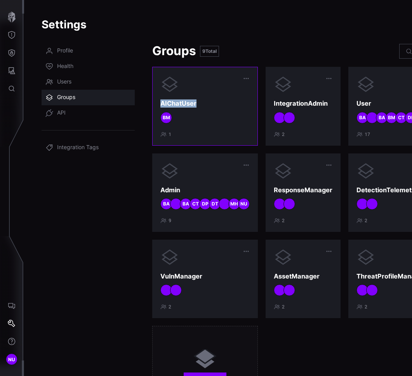
drag, startPoint x: 200, startPoint y: 103, endPoint x: 160, endPoint y: 101, distance: 40.5
click at [160, 101] on section "AIChatUser BM 1" at bounding box center [205, 106] width 106 height 78
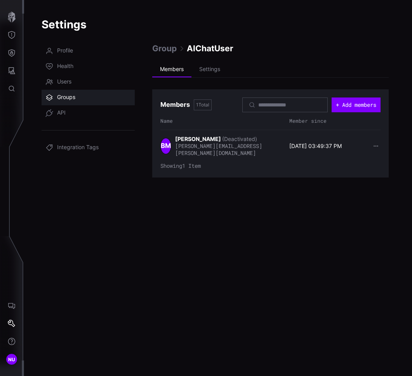
click at [378, 144] on button "button" at bounding box center [376, 146] width 10 height 8
click at [246, 142] on span "(Deactivated)" at bounding box center [239, 139] width 35 height 7
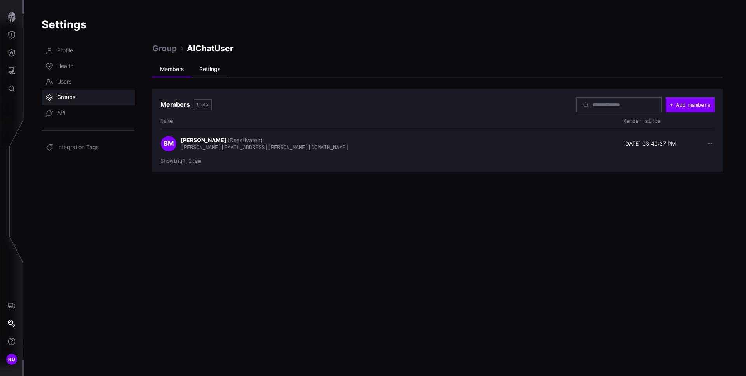
click at [217, 71] on li "Settings" at bounding box center [209, 70] width 37 height 16
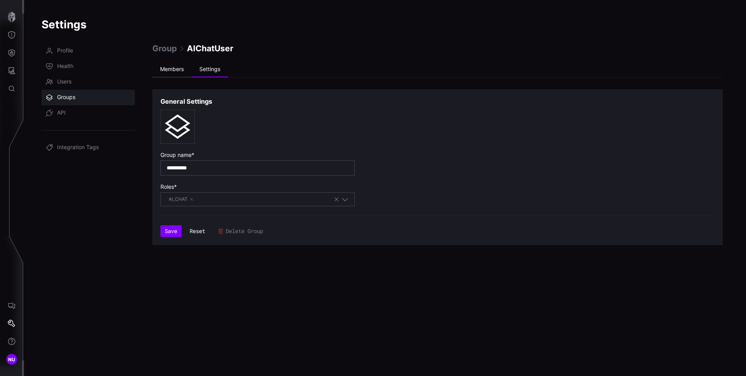
click at [177, 68] on li "Members" at bounding box center [171, 70] width 39 height 16
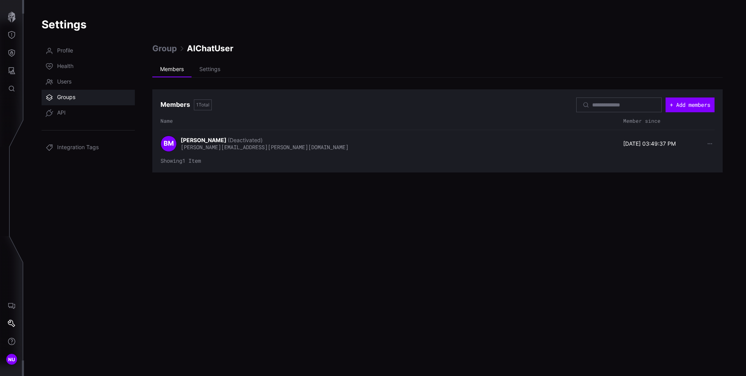
click at [215, 144] on span "[PERSON_NAME][EMAIL_ADDRESS][PERSON_NAME][DOMAIN_NAME]" at bounding box center [265, 146] width 168 height 7
click at [183, 137] on strong "[PERSON_NAME]" at bounding box center [204, 140] width 47 height 7
click at [235, 141] on span "(Deactivated)" at bounding box center [245, 140] width 35 height 7
click at [237, 141] on span "(Deactivated)" at bounding box center [245, 140] width 35 height 7
click at [311, 147] on div "BM Brian Monzingo (Deactivated) brian.monzingo@ust.com" at bounding box center [389, 144] width 459 height 16
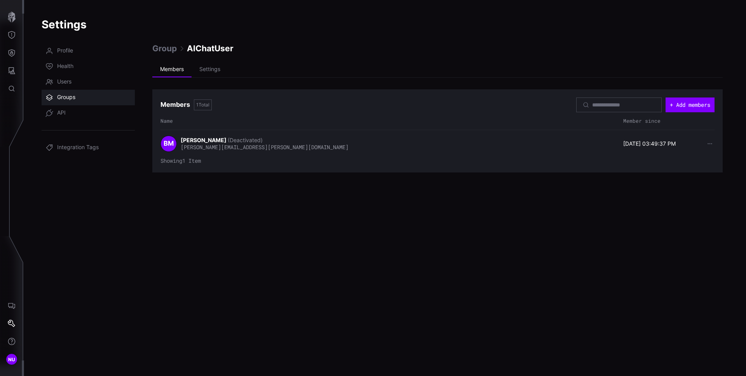
click at [176, 142] on div "BM" at bounding box center [168, 144] width 16 height 16
click at [155, 143] on section "Members 1 Total + Add members Name Member since BM Brian Monzingo (Deactivated)…" at bounding box center [437, 130] width 570 height 83
click at [171, 144] on span "BM" at bounding box center [168, 143] width 10 height 9
click at [228, 143] on span "(Deactivated)" at bounding box center [245, 140] width 35 height 7
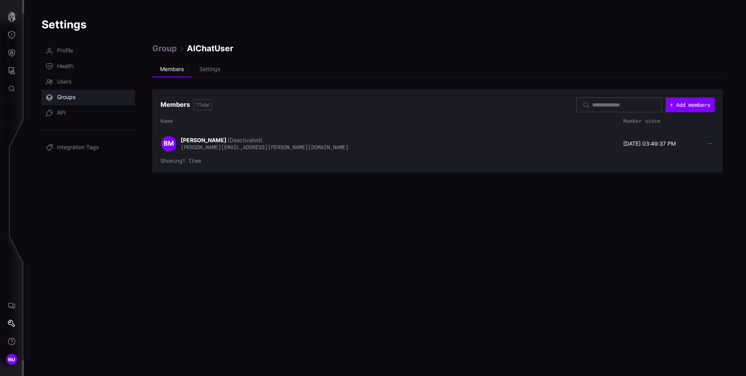
click at [228, 142] on span "(Deactivated)" at bounding box center [245, 140] width 35 height 7
click at [169, 48] on span "Group" at bounding box center [164, 48] width 24 height 10
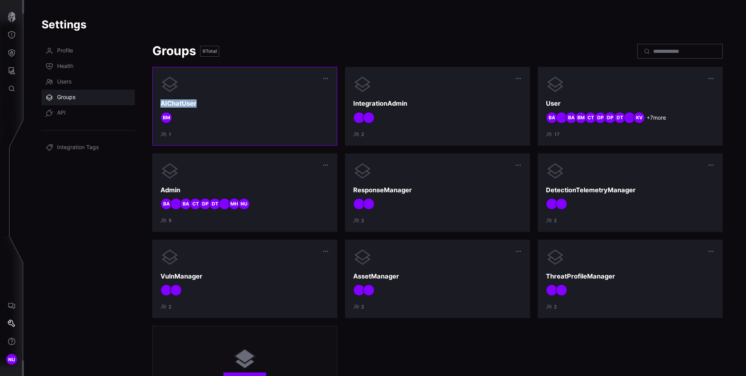
copy h3 "AIChatUser"
drag, startPoint x: 198, startPoint y: 105, endPoint x: 159, endPoint y: 98, distance: 40.2
click at [159, 98] on section "AIChatUser BM 1" at bounding box center [244, 106] width 185 height 78
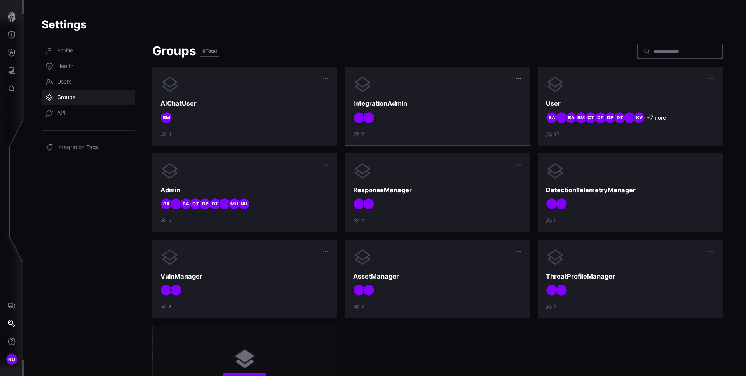
click at [515, 80] on button "button" at bounding box center [518, 78] width 7 height 7
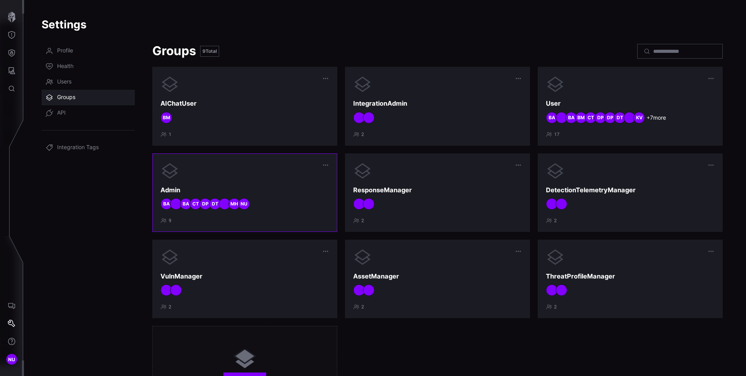
click at [186, 204] on span "BA" at bounding box center [186, 204] width 7 height 6
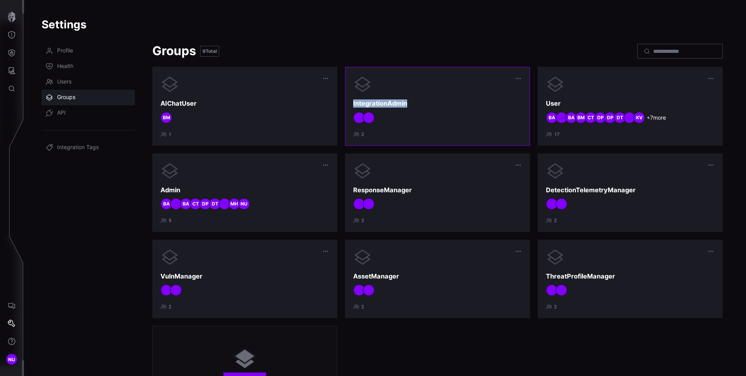
copy h3 "IntegrationAdmin"
drag, startPoint x: 421, startPoint y: 103, endPoint x: 351, endPoint y: 103, distance: 70.7
click at [353, 103] on h3 "IntegrationAdmin" at bounding box center [437, 103] width 169 height 8
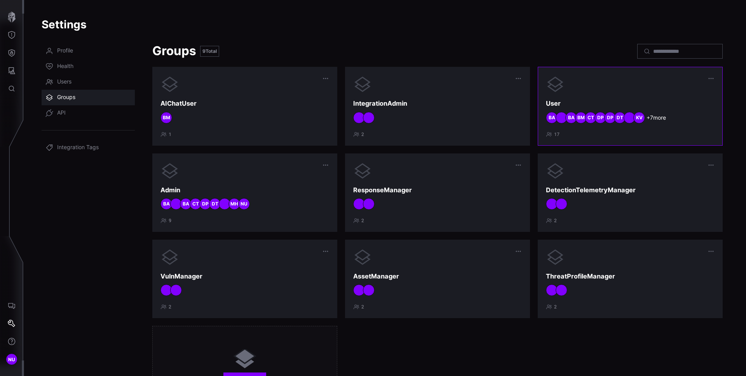
click at [585, 103] on h3 "User" at bounding box center [630, 103] width 169 height 8
click at [58, 82] on span "Users" at bounding box center [64, 82] width 14 height 8
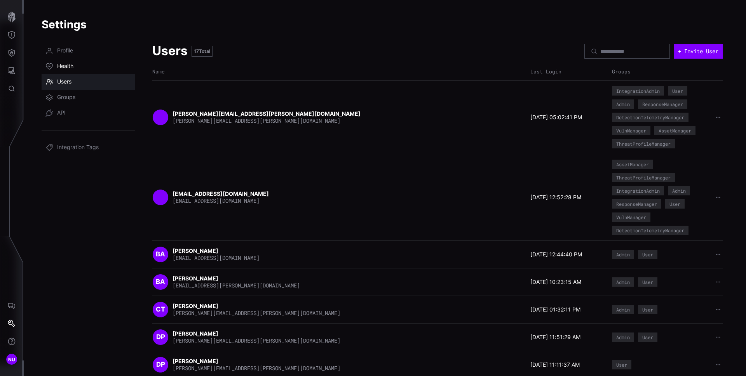
click at [69, 68] on span "Health" at bounding box center [65, 67] width 16 height 8
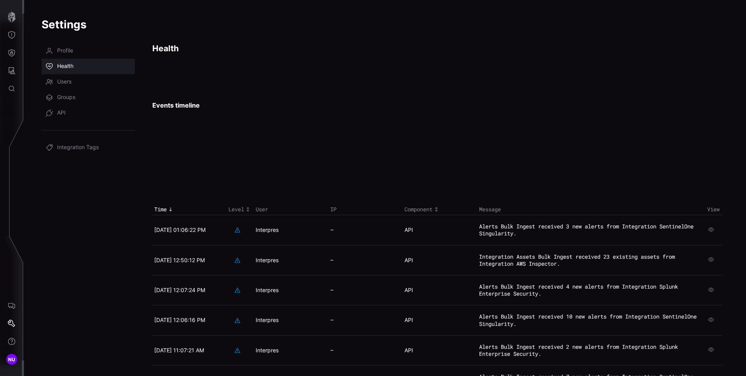
click at [69, 68] on span "Health" at bounding box center [65, 67] width 16 height 8
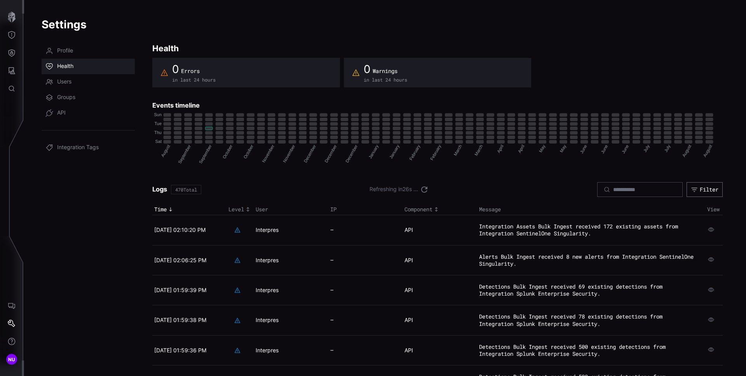
click at [211, 130] on rect "4 ∙ 3: No value" at bounding box center [208, 128] width 7 height 3
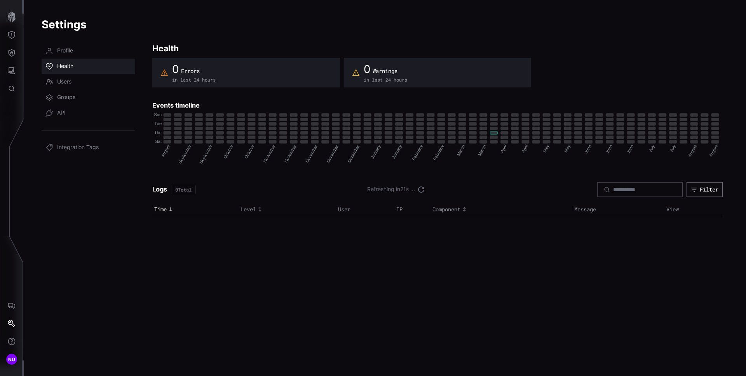
click at [496, 131] on div "[DATE] ∙ No value" at bounding box center [490, 125] width 49 height 11
click at [524, 96] on div "0 Errors in last 24 hours 0 Warnings in last 24 hours Events timeline August Au…" at bounding box center [437, 137] width 570 height 158
click at [523, 96] on div "0 Errors in last 24 hours 0 Warnings in last 24 hours Events timeline August Au…" at bounding box center [437, 137] width 570 height 158
click at [118, 159] on nav "Profile Health Users Groups API Integration Tags" at bounding box center [88, 204] width 93 height 323
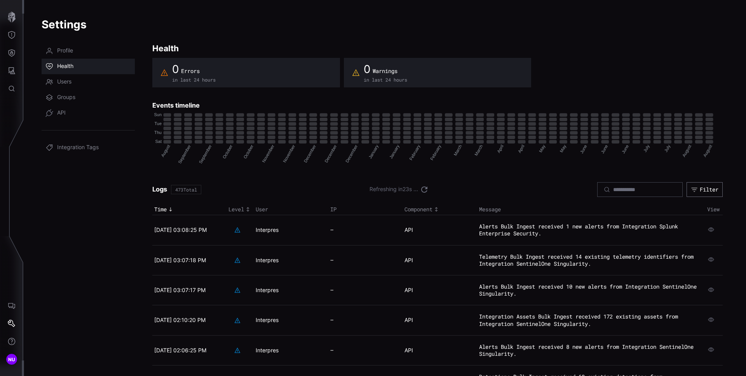
drag, startPoint x: 544, startPoint y: 236, endPoint x: 489, endPoint y: 224, distance: 56.3
click at [492, 224] on td "Alerts Bulk Ingest received 1 new alerts from Integration Splunk Enterprise Sec…" at bounding box center [591, 230] width 228 height 30
drag, startPoint x: 473, startPoint y: 225, endPoint x: 551, endPoint y: 236, distance: 78.9
click at [548, 236] on td "Alerts Bulk Ingest received 1 new alerts from Integration Splunk Enterprise Sec…" at bounding box center [591, 230] width 228 height 30
drag, startPoint x: 540, startPoint y: 233, endPoint x: 495, endPoint y: 228, distance: 44.9
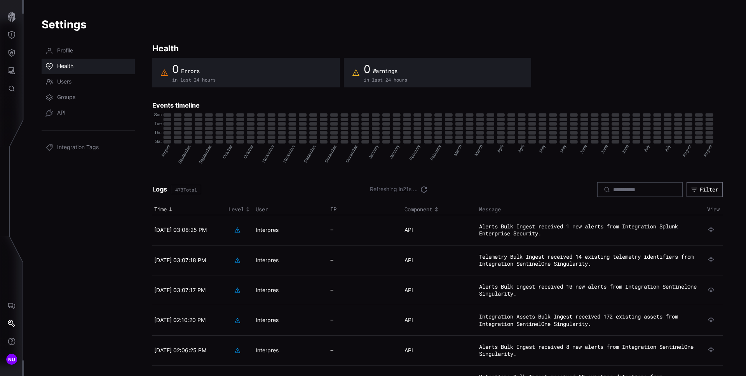
click at [494, 221] on td "Alerts Bulk Ingest received 1 new alerts from Integration Splunk Enterprise Sec…" at bounding box center [591, 230] width 228 height 30
click at [496, 235] on code "Alerts Bulk Ingest received 1 new alerts from Integration Splunk Enterprise Sec…" at bounding box center [578, 230] width 199 height 14
drag, startPoint x: 553, startPoint y: 231, endPoint x: 488, endPoint y: 222, distance: 65.5
click at [481, 217] on td "Alerts Bulk Ingest received 1 new alerts from Integration Splunk Enterprise Sec…" at bounding box center [591, 230] width 228 height 30
click at [518, 240] on td "Alerts Bulk Ingest received 1 new alerts from Integration Splunk Enterprise Sec…" at bounding box center [591, 230] width 228 height 30
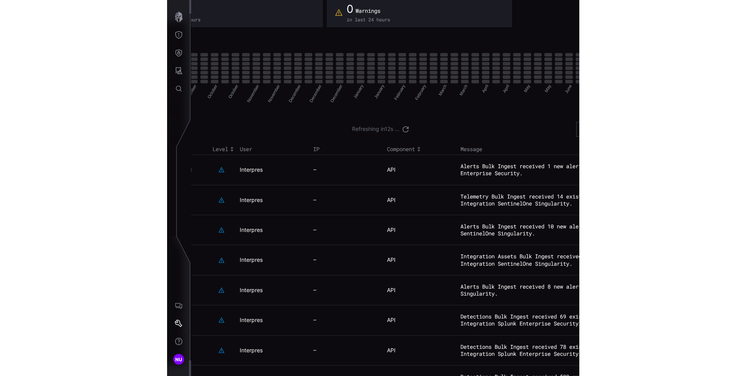
scroll to position [60, 242]
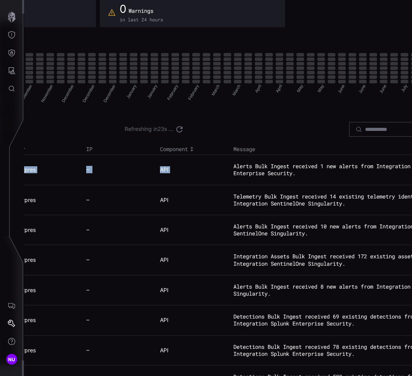
drag, startPoint x: 290, startPoint y: 184, endPoint x: 255, endPoint y: 155, distance: 46.0
click at [257, 154] on table "Time Level User IP Component Message View 08/26/25 03:08:25 PM Interpres — API …" at bounding box center [192, 300] width 564 height 313
drag, startPoint x: 259, startPoint y: 163, endPoint x: 268, endPoint y: 167, distance: 8.9
click at [265, 167] on td "Alerts Bulk Ingest received 1 new alerts from Integration Splunk Enterprise Sec…" at bounding box center [344, 170] width 226 height 30
click at [268, 167] on code "Alerts Bulk Ingest received 1 new alerts from Integration Splunk Enterprise Sec…" at bounding box center [332, 169] width 199 height 14
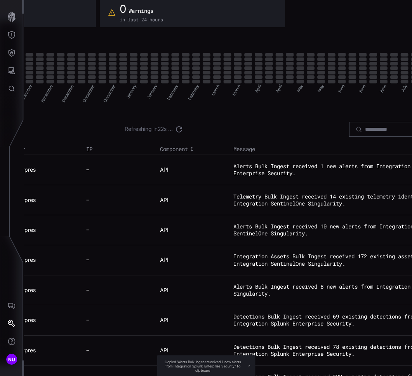
click at [268, 167] on code "Alerts Bulk Ingest received 1 new alerts from Integration Splunk Enterprise Sec…" at bounding box center [332, 169] width 199 height 14
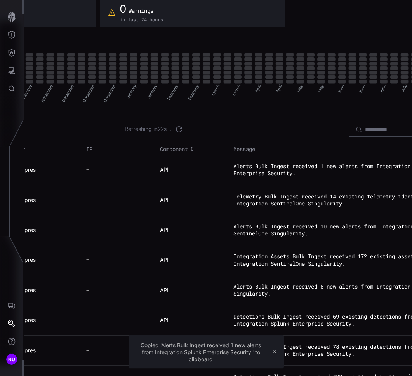
click at [268, 167] on code "Alerts Bulk Ingest received 1 new alerts from Integration Splunk Enterprise Sec…" at bounding box center [332, 169] width 199 height 14
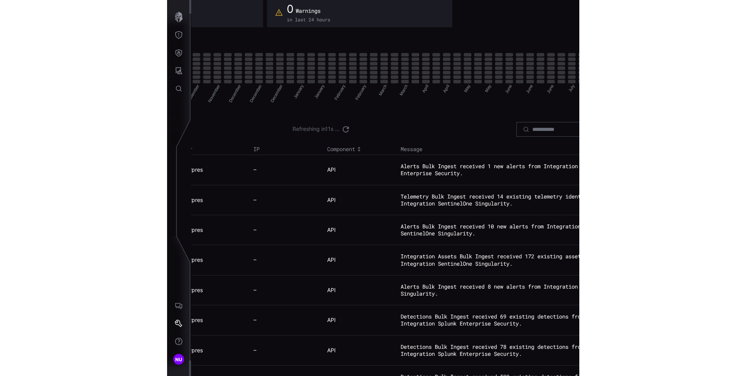
scroll to position [60, 0]
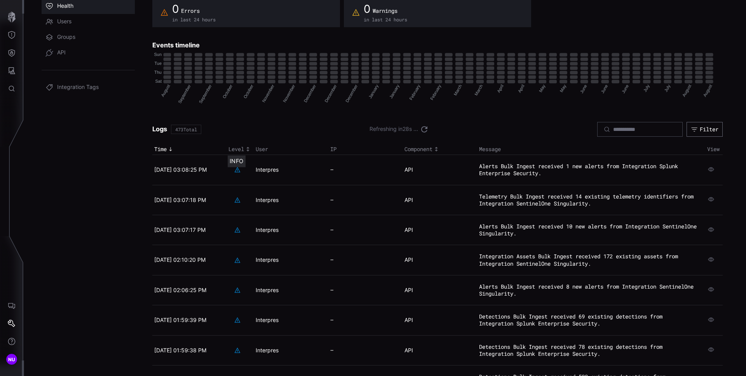
click at [236, 172] on icon at bounding box center [238, 169] width 6 height 5
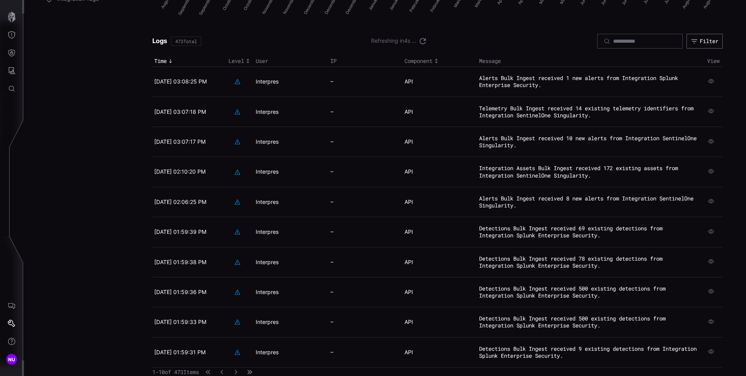
click at [252, 371] on icon "button" at bounding box center [249, 371] width 5 height 5
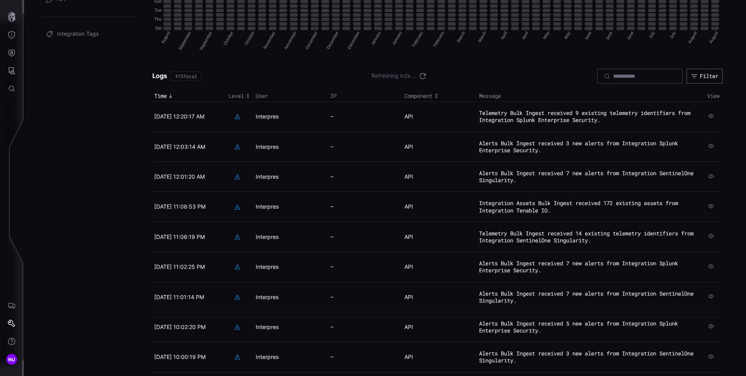
scroll to position [148, 0]
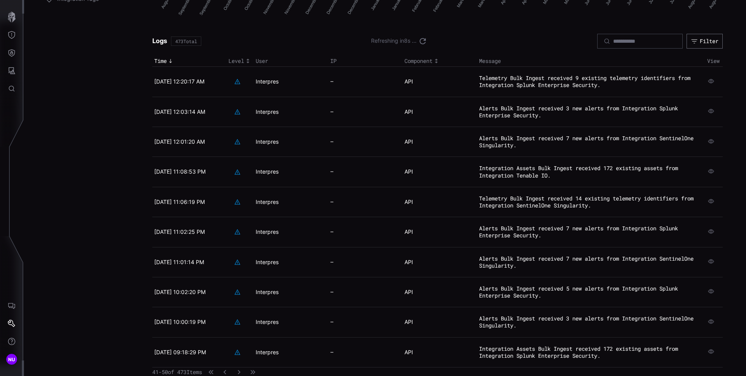
click at [522, 83] on code "Telemetry Bulk Ingest received 9 existing telemetry identifiers from Integratio…" at bounding box center [584, 81] width 211 height 14
click at [523, 171] on code "Integration Assets Bulk Ingest received 172 existing assets from Integration Te…" at bounding box center [578, 171] width 199 height 14
click at [226, 373] on icon "button" at bounding box center [224, 372] width 3 height 4
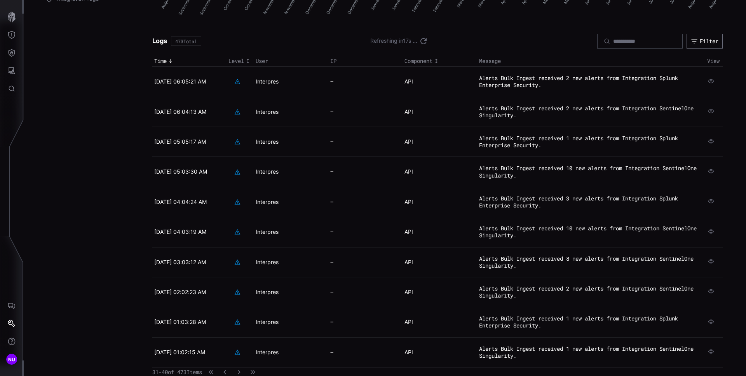
click at [539, 308] on td "Alerts Bulk Ingest received 1 new alerts from Integration Splunk Enterprise Sec…" at bounding box center [591, 322] width 228 height 30
click at [537, 318] on code "Alerts Bulk Ingest received 1 new alerts from Integration Splunk Enterprise Sec…" at bounding box center [578, 322] width 199 height 14
click at [518, 113] on code "Alerts Bulk Ingest received 2 new alerts from Integration SentinelOne Singulari…" at bounding box center [586, 111] width 214 height 14
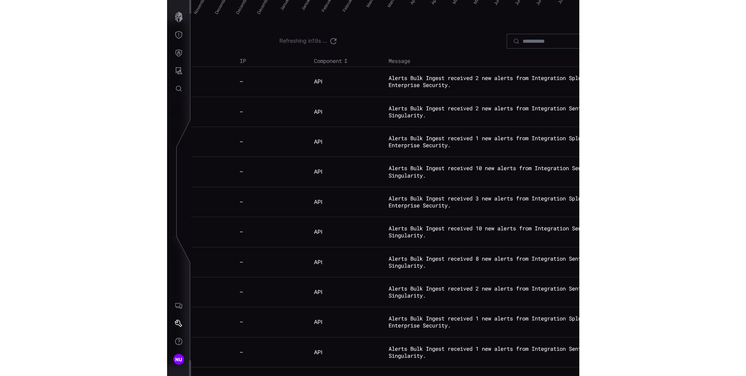
scroll to position [148, 316]
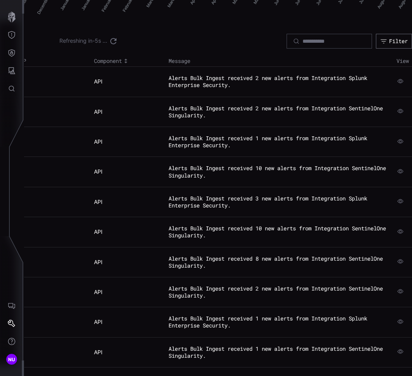
drag, startPoint x: 396, startPoint y: 111, endPoint x: 401, endPoint y: 111, distance: 5.0
click at [397, 111] on icon "button" at bounding box center [400, 111] width 7 height 7
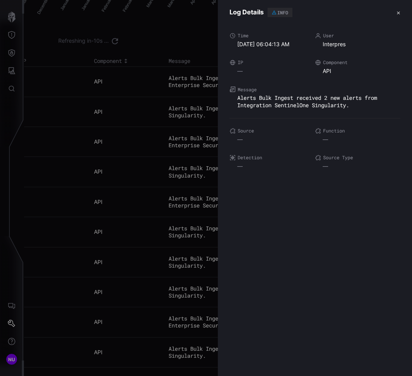
scroll to position [148, 0]
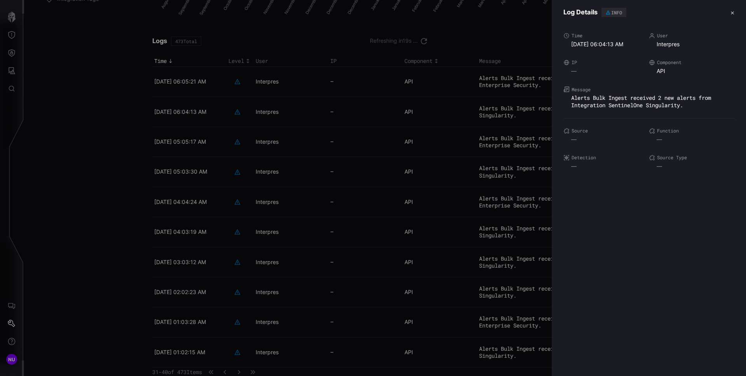
click at [732, 15] on button "✕" at bounding box center [732, 13] width 4 height 8
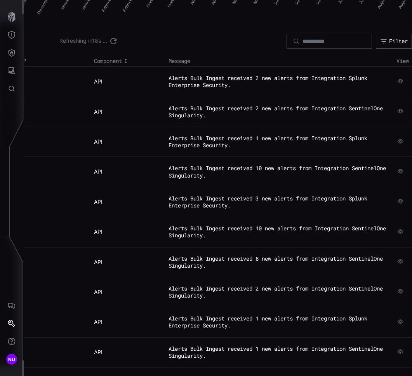
scroll to position [154, 316]
click at [109, 37] on icon at bounding box center [113, 41] width 9 height 9
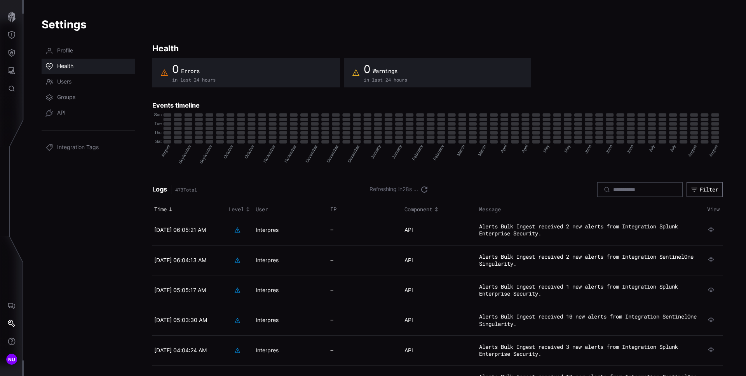
click at [412, 186] on div "Logs 473 Total Refreshing in 28 s ... Filter" at bounding box center [437, 189] width 570 height 15
click at [412, 137] on rect "52 ∙ 5: No value" at bounding box center [714, 137] width 7 height 3
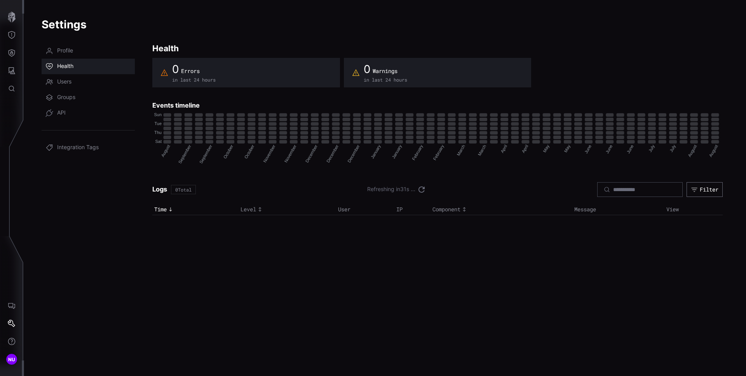
drag, startPoint x: 675, startPoint y: 80, endPoint x: 680, endPoint y: 80, distance: 5.8
click at [412, 80] on div "0 Errors in last 24 hours 0 Warnings in last 24 hours" at bounding box center [437, 73] width 570 height 30
click at [412, 81] on div "0 Errors in last 24 hours 0 Warnings in last 24 hours" at bounding box center [437, 73] width 570 height 30
click at [412, 84] on div "0 Errors in last 24 hours 0 Warnings in last 24 hours" at bounding box center [437, 73] width 570 height 30
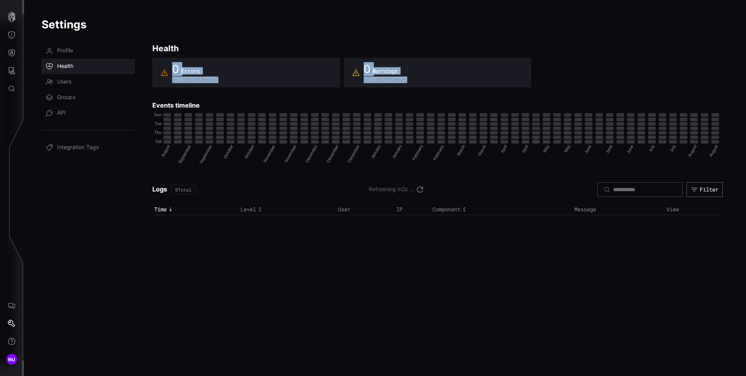
click at [58, 66] on span "Health" at bounding box center [65, 67] width 16 height 8
click at [412, 150] on icon "August August September September September September October October October O…" at bounding box center [437, 139] width 570 height 58
click at [412, 164] on div "Settings Profile Health Users Groups API Integration Tags Health 0 Errors in la…" at bounding box center [385, 188] width 722 height 376
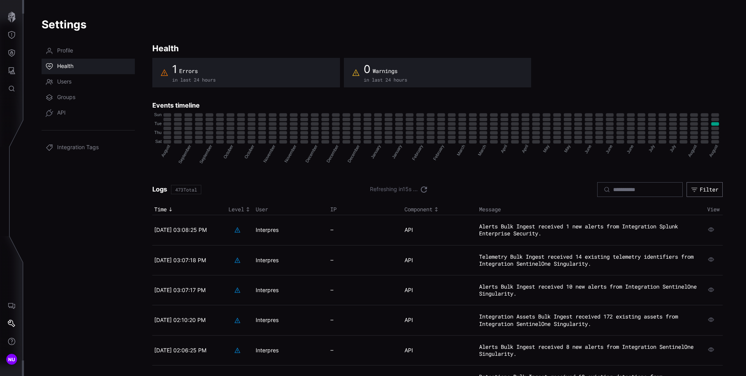
scroll to position [148, 0]
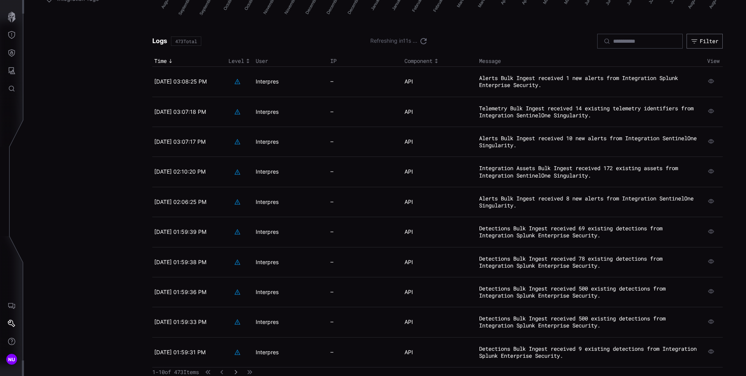
click at [237, 372] on icon "button" at bounding box center [236, 372] width 3 height 4
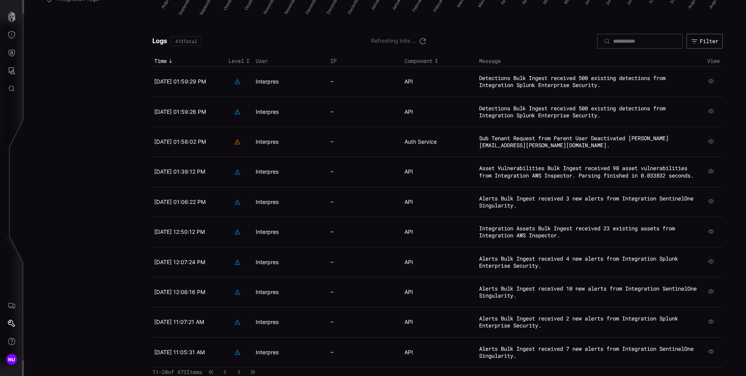
scroll to position [155, 0]
click at [414, 134] on td "Auth Service" at bounding box center [439, 142] width 74 height 30
copy tr "Auth Service Sub Tenant Request from Parent User Deactivated [PERSON_NAME][EMAI…"
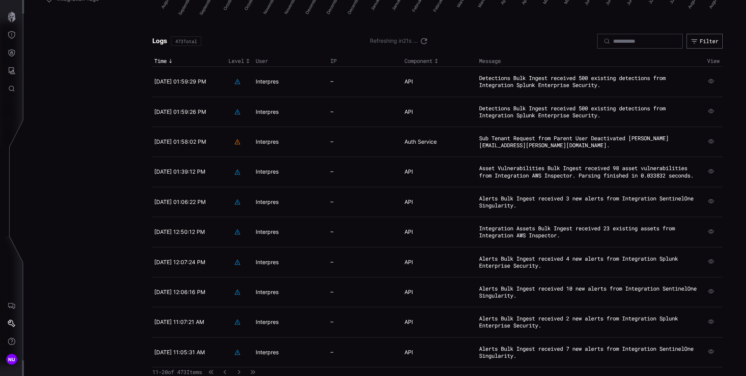
click at [190, 138] on time "[DATE] 01:58:02 PM" at bounding box center [180, 141] width 52 height 7
click at [251, 131] on td at bounding box center [239, 142] width 27 height 30
click at [239, 139] on icon at bounding box center [237, 142] width 6 height 6
click at [556, 137] on td "Sub Tenant Request from Parent User Deactivated [PERSON_NAME][EMAIL_ADDRESS][PE…" at bounding box center [591, 142] width 228 height 30
click at [479, 130] on td "Sub Tenant Request from Parent User Deactivated [PERSON_NAME][EMAIL_ADDRESS][PE…" at bounding box center [591, 142] width 228 height 30
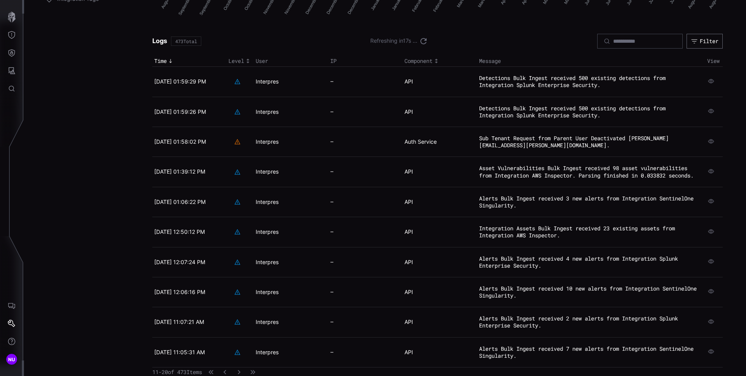
click at [489, 134] on code "Sub Tenant Request from Parent User Deactivated [PERSON_NAME][EMAIL_ADDRESS][PE…" at bounding box center [574, 141] width 190 height 14
click at [711, 138] on icon "button" at bounding box center [711, 141] width 7 height 7
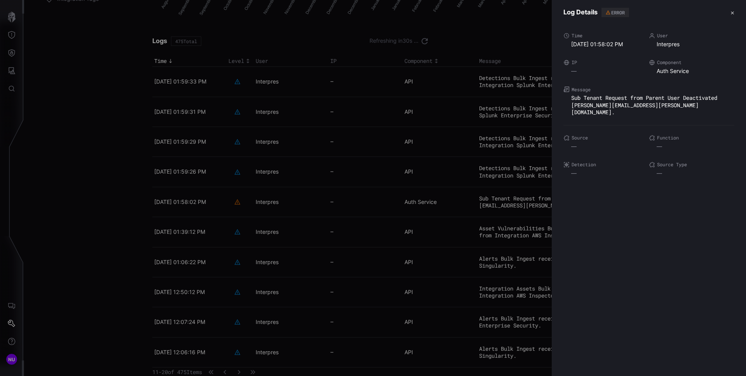
click at [509, 74] on div at bounding box center [373, 188] width 746 height 376
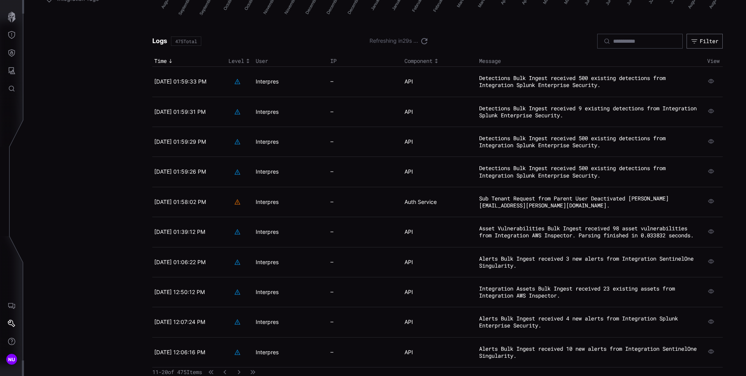
scroll to position [0, 0]
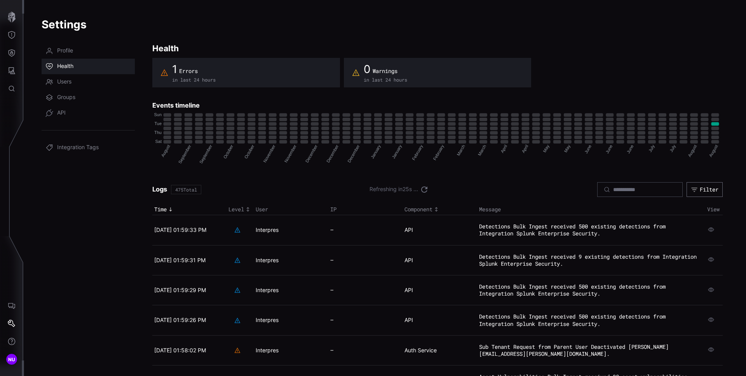
click at [166, 72] on icon at bounding box center [164, 73] width 8 height 8
click at [706, 230] on td at bounding box center [713, 230] width 17 height 30
click at [709, 229] on icon "button" at bounding box center [711, 229] width 6 height 4
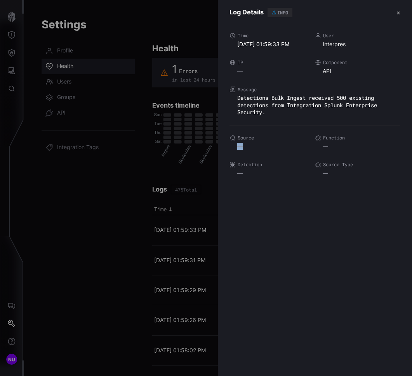
click at [242, 148] on span "—" at bounding box center [239, 146] width 5 height 7
copy span "—"
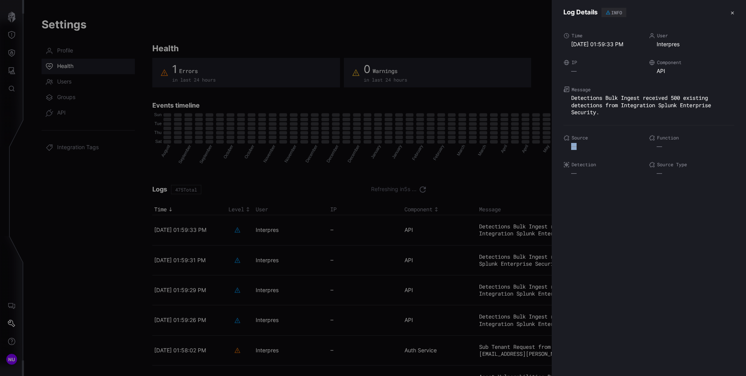
click at [73, 102] on div at bounding box center [373, 188] width 746 height 376
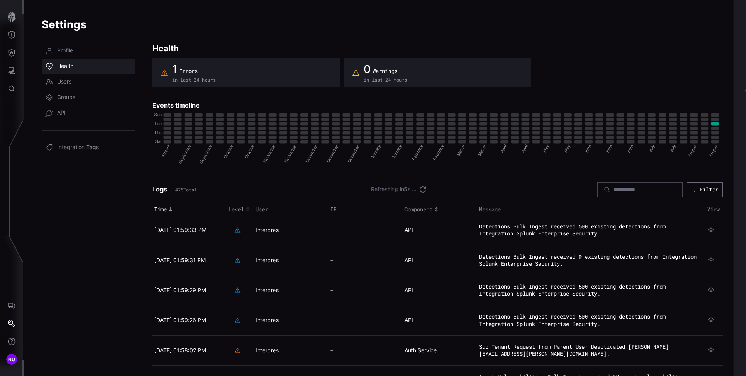
click at [68, 96] on div at bounding box center [373, 188] width 746 height 376
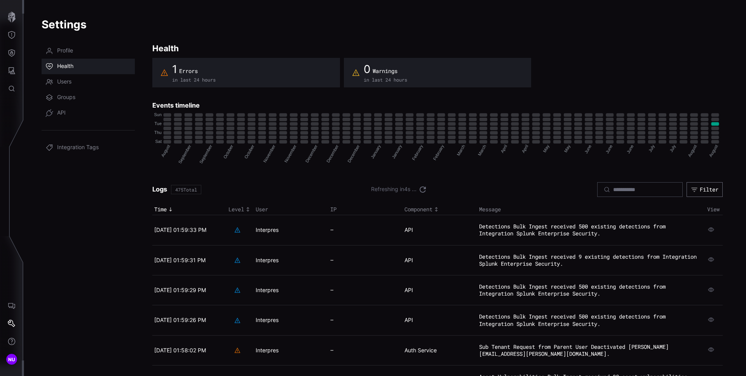
click at [68, 96] on span "Groups" at bounding box center [66, 98] width 18 height 8
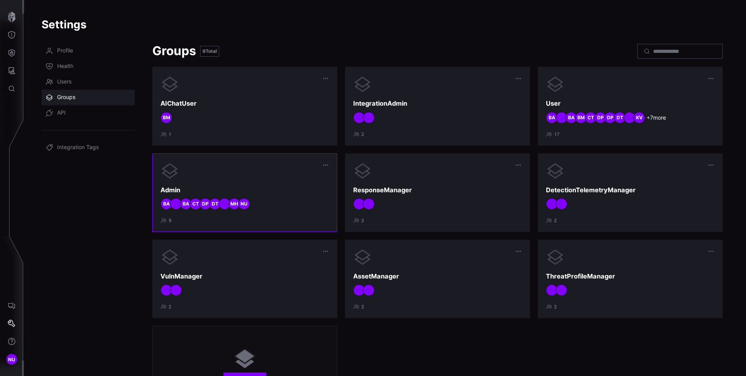
click at [281, 202] on div "NU MH DT DP CT BA BA" at bounding box center [244, 204] width 169 height 12
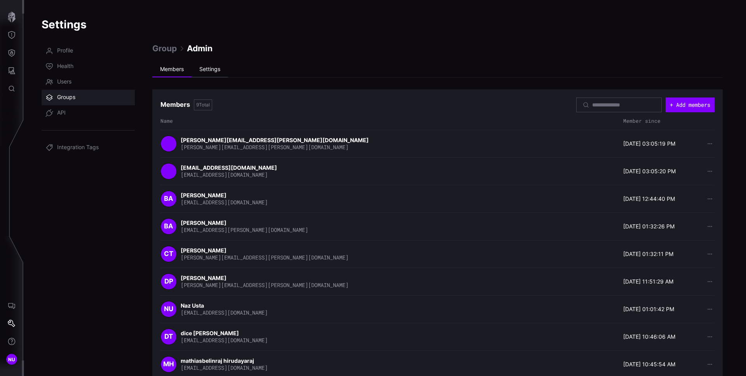
click at [206, 68] on li "Settings" at bounding box center [209, 70] width 37 height 16
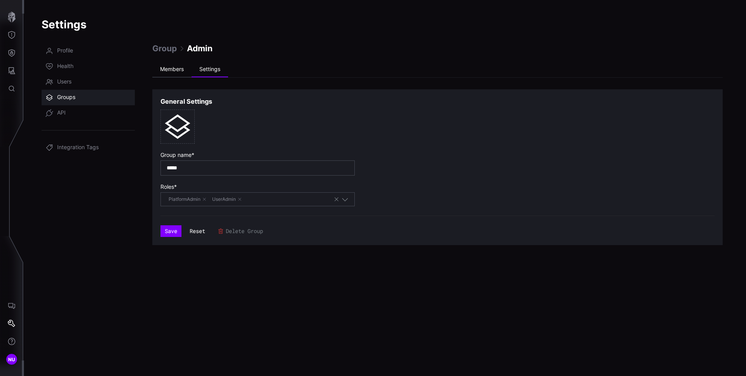
click at [179, 68] on li "Members" at bounding box center [171, 70] width 39 height 16
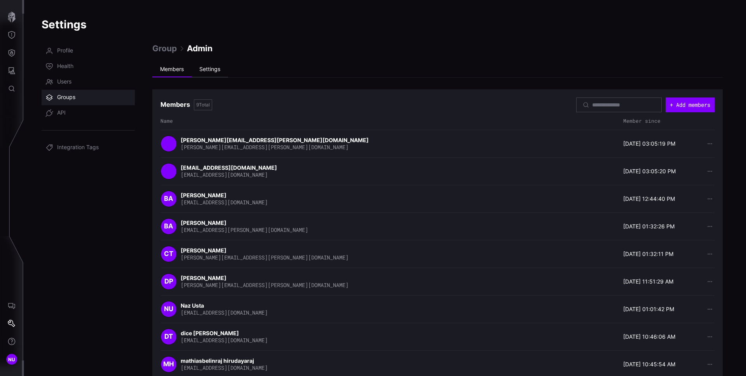
click at [202, 64] on li "Settings" at bounding box center [209, 70] width 37 height 16
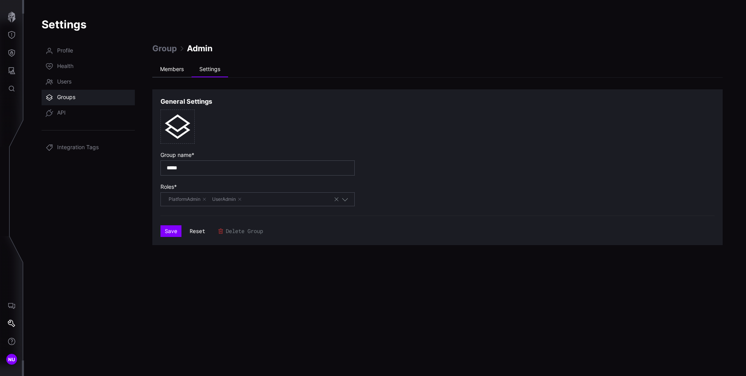
click at [167, 71] on li "Members" at bounding box center [171, 70] width 39 height 16
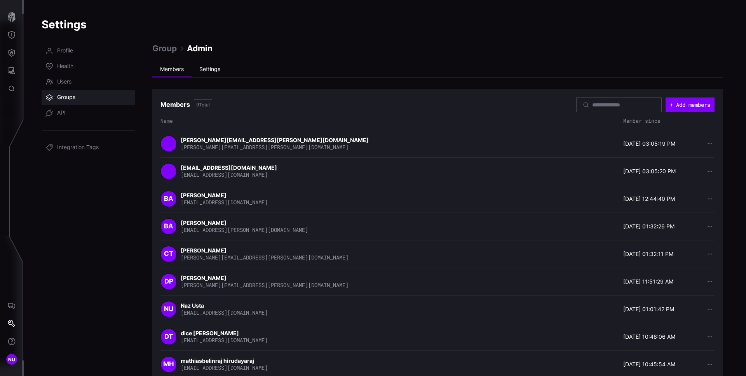
click at [215, 66] on li "Settings" at bounding box center [209, 70] width 37 height 16
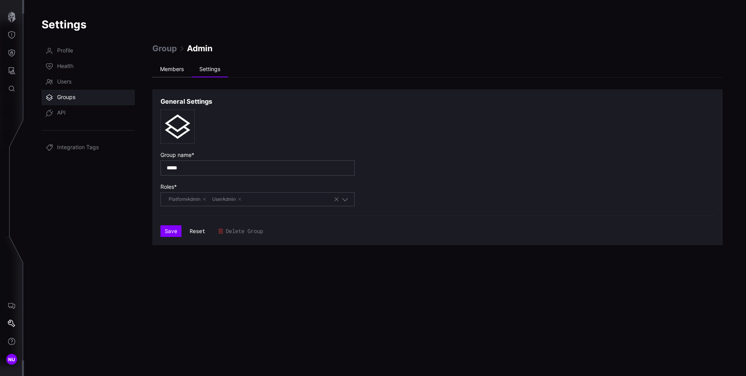
click at [153, 68] on li "Members" at bounding box center [171, 70] width 39 height 16
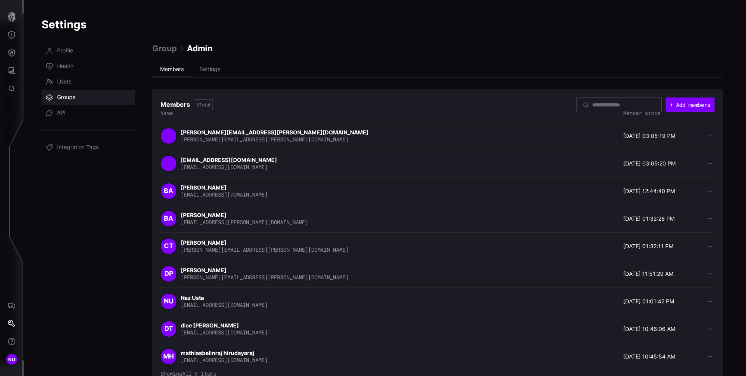
click at [170, 71] on li "Members" at bounding box center [171, 70] width 39 height 16
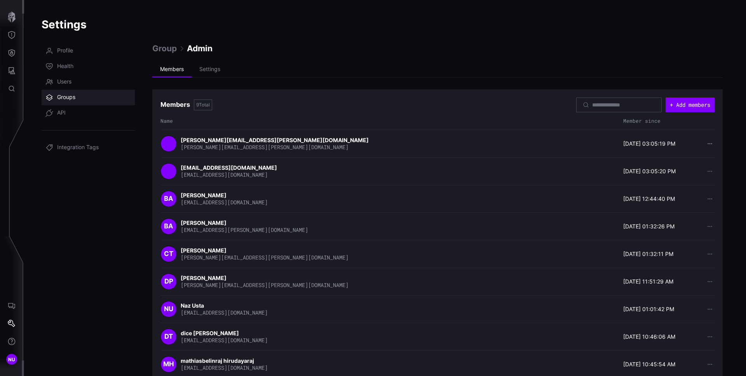
click at [707, 143] on button "button" at bounding box center [709, 144] width 10 height 8
click at [86, 97] on link "Groups" at bounding box center [88, 98] width 93 height 16
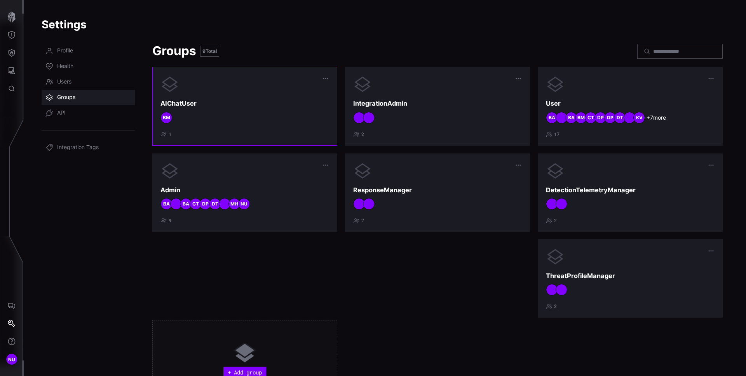
click at [245, 105] on h3 "AIChatUser" at bounding box center [244, 103] width 169 height 8
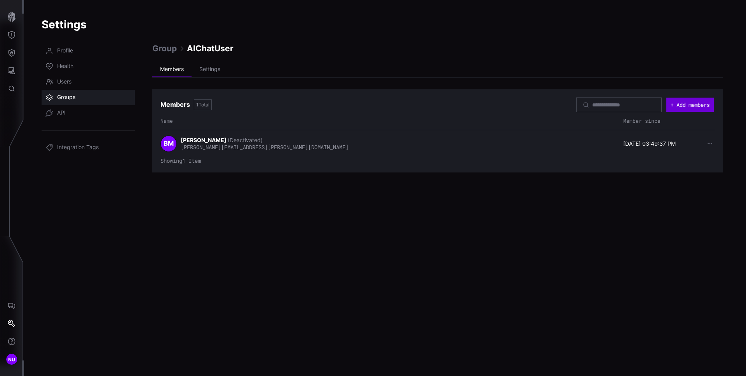
click at [689, 104] on button "+ Add members" at bounding box center [689, 104] width 47 height 14
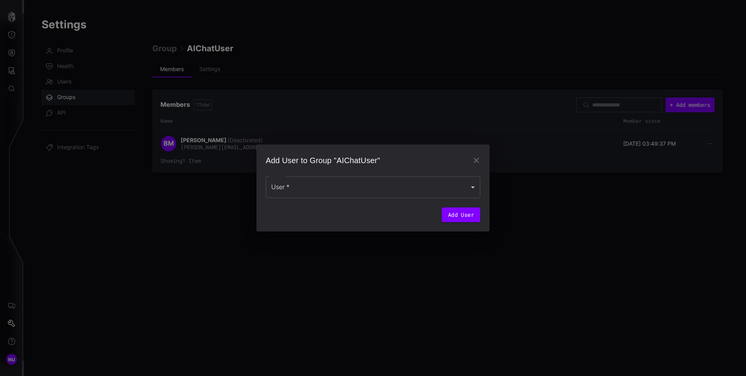
click at [284, 83] on div "Add User to Group "AIChatUser" User   * User   * Add User" at bounding box center [373, 188] width 746 height 376
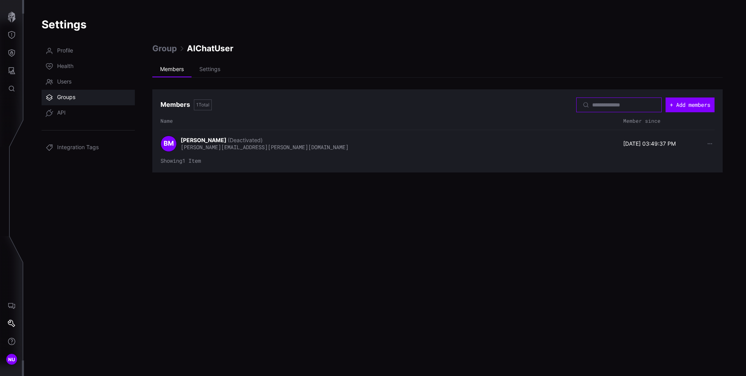
click at [592, 104] on input at bounding box center [619, 104] width 54 height 7
click at [63, 93] on link "Groups" at bounding box center [88, 98] width 93 height 16
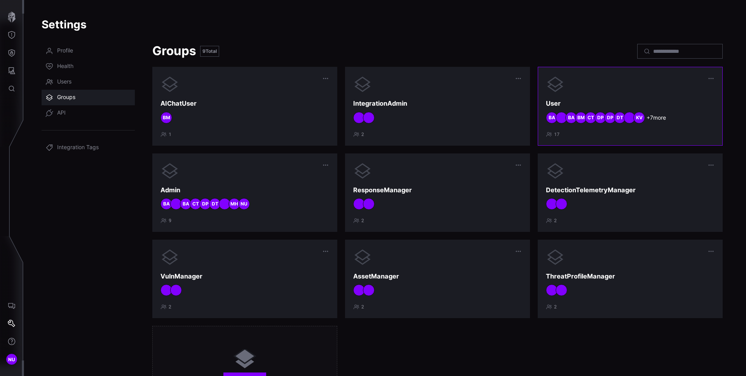
click at [616, 121] on div "DT" at bounding box center [620, 118] width 12 height 12
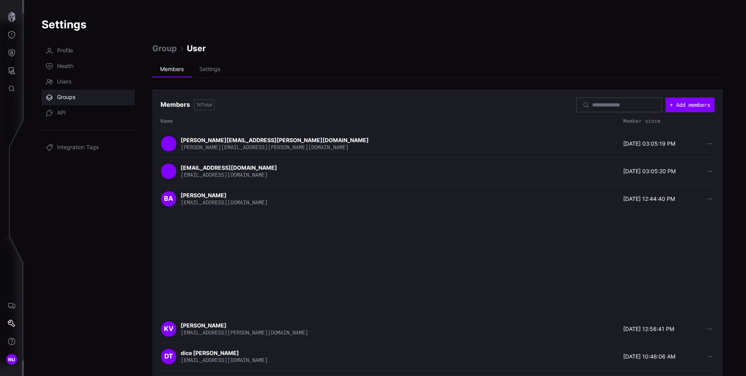
click at [586, 108] on div at bounding box center [618, 104] width 85 height 15
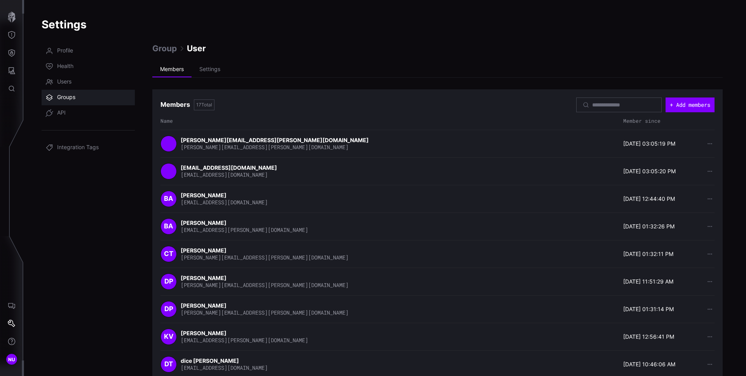
click at [586, 108] on div at bounding box center [618, 104] width 85 height 15
click at [592, 101] on input at bounding box center [619, 104] width 54 height 7
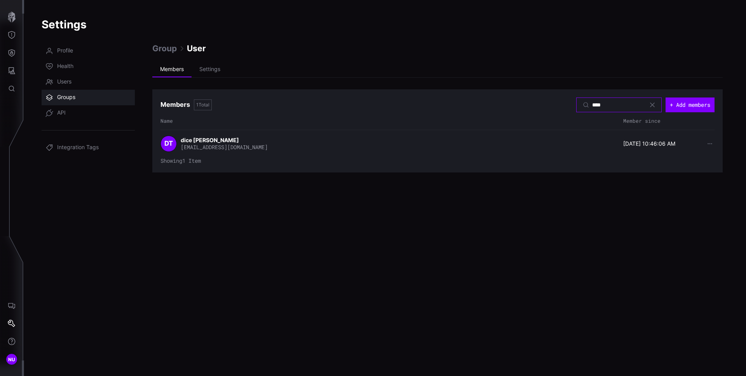
type input "****"
click at [407, 245] on div "Group User Members Settings Members 1 Total **** + Add members Name Member sinc…" at bounding box center [437, 204] width 570 height 323
click at [212, 70] on li "Settings" at bounding box center [209, 70] width 37 height 16
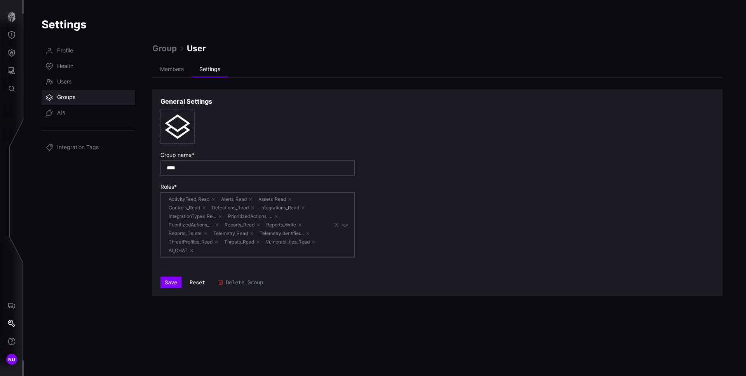
click at [173, 123] on icon at bounding box center [177, 127] width 34 height 34
click at [180, 127] on icon at bounding box center [177, 127] width 34 height 34
drag, startPoint x: 179, startPoint y: 128, endPoint x: 249, endPoint y: 139, distance: 70.9
click at [249, 139] on div at bounding box center [437, 127] width 554 height 34
drag, startPoint x: 184, startPoint y: 123, endPoint x: 204, endPoint y: 96, distance: 33.9
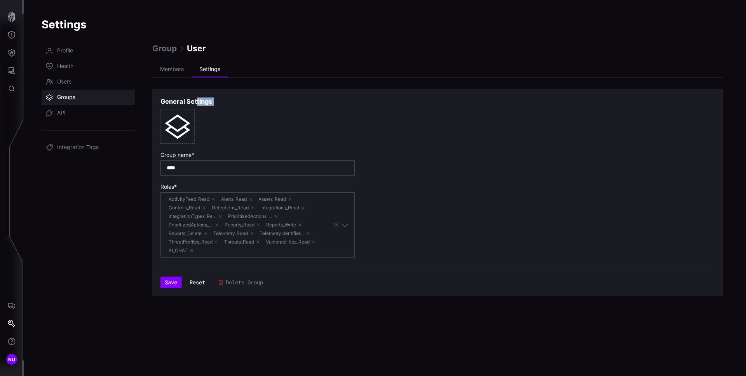
click at [205, 92] on section "General Settings Group name * **** Roles * ActivityFeed_Read Alerts_Read Assets…" at bounding box center [437, 192] width 570 height 207
drag, startPoint x: 192, startPoint y: 104, endPoint x: 279, endPoint y: 124, distance: 89.2
click at [275, 120] on div "General Settings Group name * **** Roles * ActivityFeed_Read Alerts_Read Assets…" at bounding box center [437, 192] width 554 height 191
click at [270, 132] on div at bounding box center [437, 127] width 554 height 34
click at [188, 125] on icon at bounding box center [177, 127] width 34 height 34
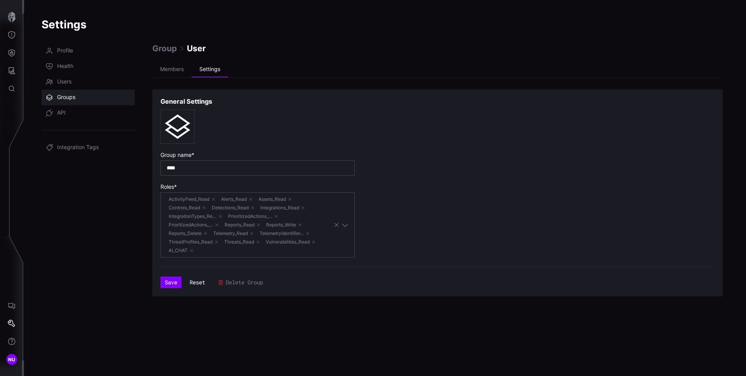
click at [181, 128] on icon at bounding box center [177, 127] width 25 height 24
drag, startPoint x: 167, startPoint y: 124, endPoint x: 188, endPoint y: 125, distance: 21.0
click at [167, 124] on icon at bounding box center [177, 127] width 25 height 24
drag, startPoint x: 188, startPoint y: 125, endPoint x: 238, endPoint y: 136, distance: 51.9
click at [239, 136] on div at bounding box center [437, 127] width 554 height 34
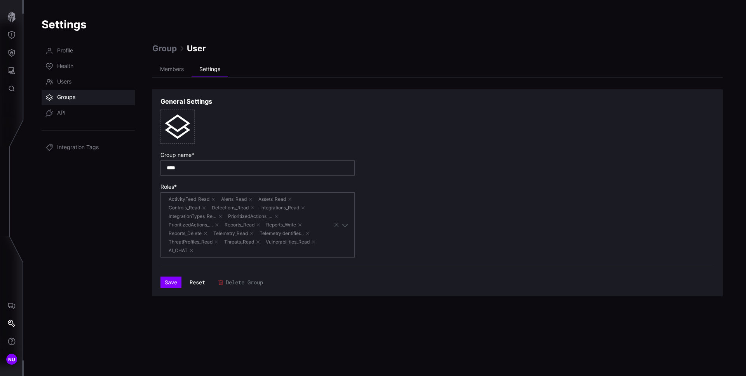
drag, startPoint x: 213, startPoint y: 138, endPoint x: 163, endPoint y: 106, distance: 59.0
click at [163, 106] on div "General Settings Group name * **** Roles * ActivityFeed_Read Alerts_Read Assets…" at bounding box center [437, 192] width 554 height 191
drag, startPoint x: 169, startPoint y: 113, endPoint x: 213, endPoint y: 132, distance: 48.3
click at [211, 132] on div "General Settings Group name * **** Roles * ActivityFeed_Read Alerts_Read Assets…" at bounding box center [437, 192] width 554 height 191
click at [169, 68] on li "Members" at bounding box center [171, 70] width 39 height 16
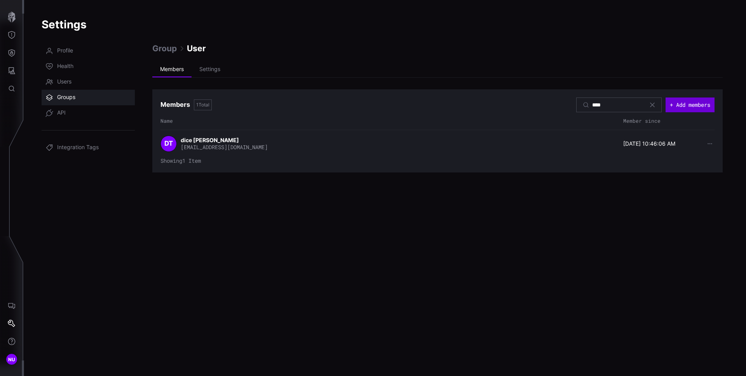
click at [702, 106] on button "+ Add members" at bounding box center [689, 104] width 49 height 15
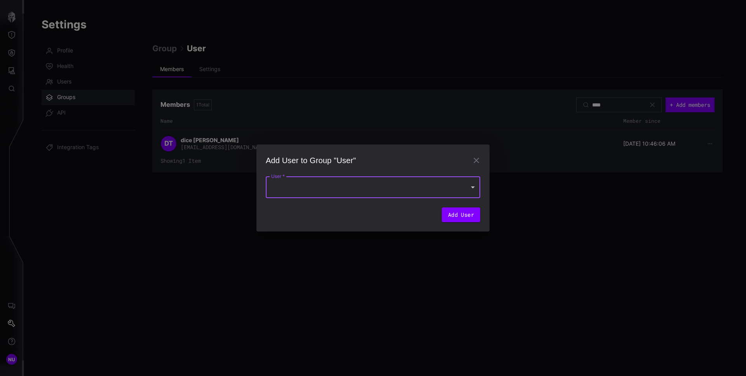
click at [388, 190] on div at bounding box center [373, 187] width 214 height 22
click at [469, 185] on div at bounding box center [373, 188] width 746 height 376
click at [469, 187] on div at bounding box center [373, 187] width 214 height 22
click at [365, 182] on div at bounding box center [373, 188] width 746 height 376
click at [342, 185] on div at bounding box center [373, 187] width 214 height 22
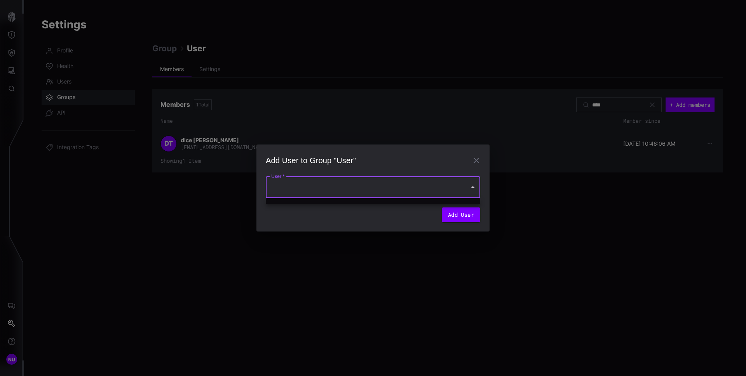
click at [329, 187] on div at bounding box center [373, 188] width 746 height 376
click at [277, 185] on div at bounding box center [373, 187] width 214 height 22
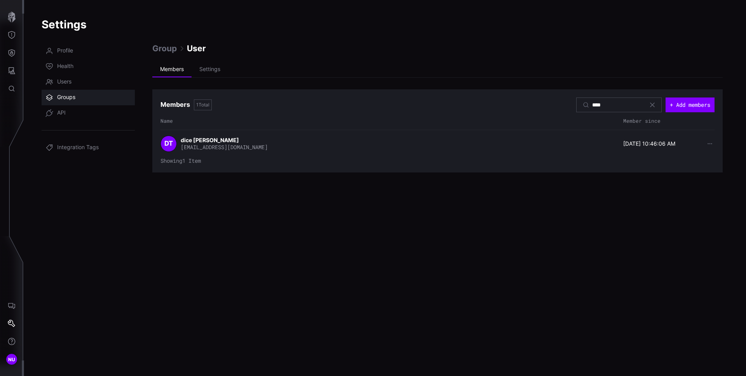
click at [649, 106] on icon at bounding box center [652, 105] width 6 height 6
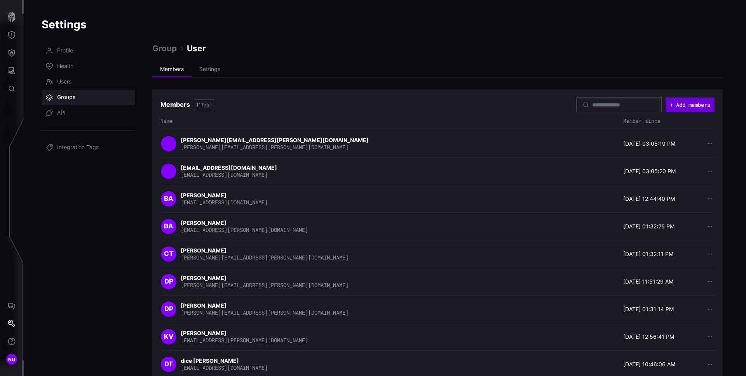
click at [679, 105] on button "+ Add members" at bounding box center [689, 104] width 49 height 15
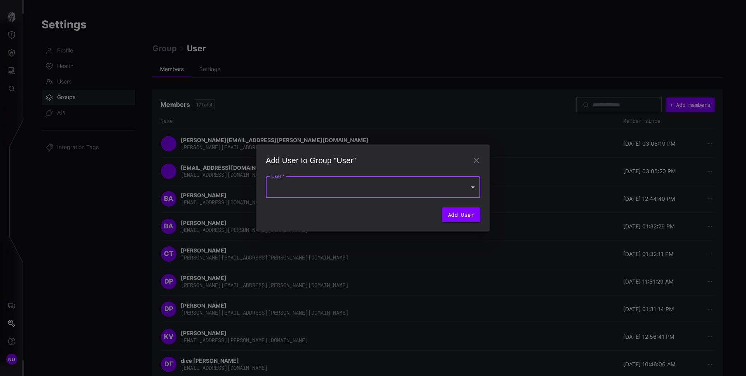
click at [355, 188] on div at bounding box center [373, 187] width 214 height 22
click at [488, 180] on div at bounding box center [373, 188] width 746 height 376
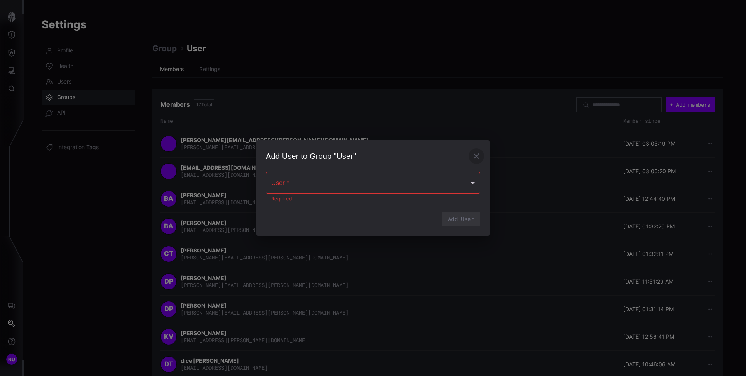
click at [477, 159] on icon "button" at bounding box center [475, 155] width 9 height 9
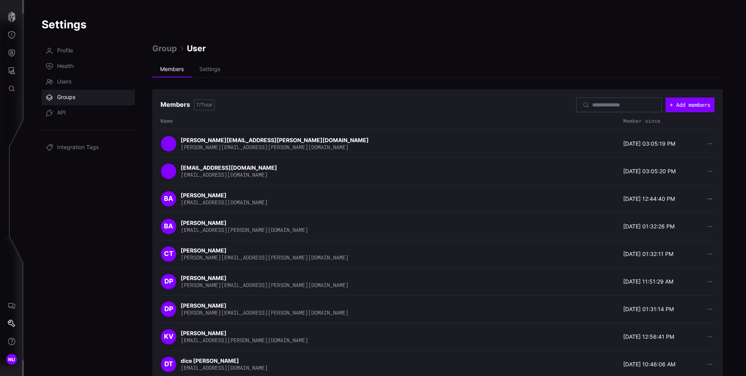
click at [707, 200] on icon "button" at bounding box center [709, 198] width 5 height 5
click at [738, 198] on div "Settings Profile Health Users Groups API Integration Tags Group User Members Se…" at bounding box center [385, 188] width 722 height 376
